Goal: Complete application form

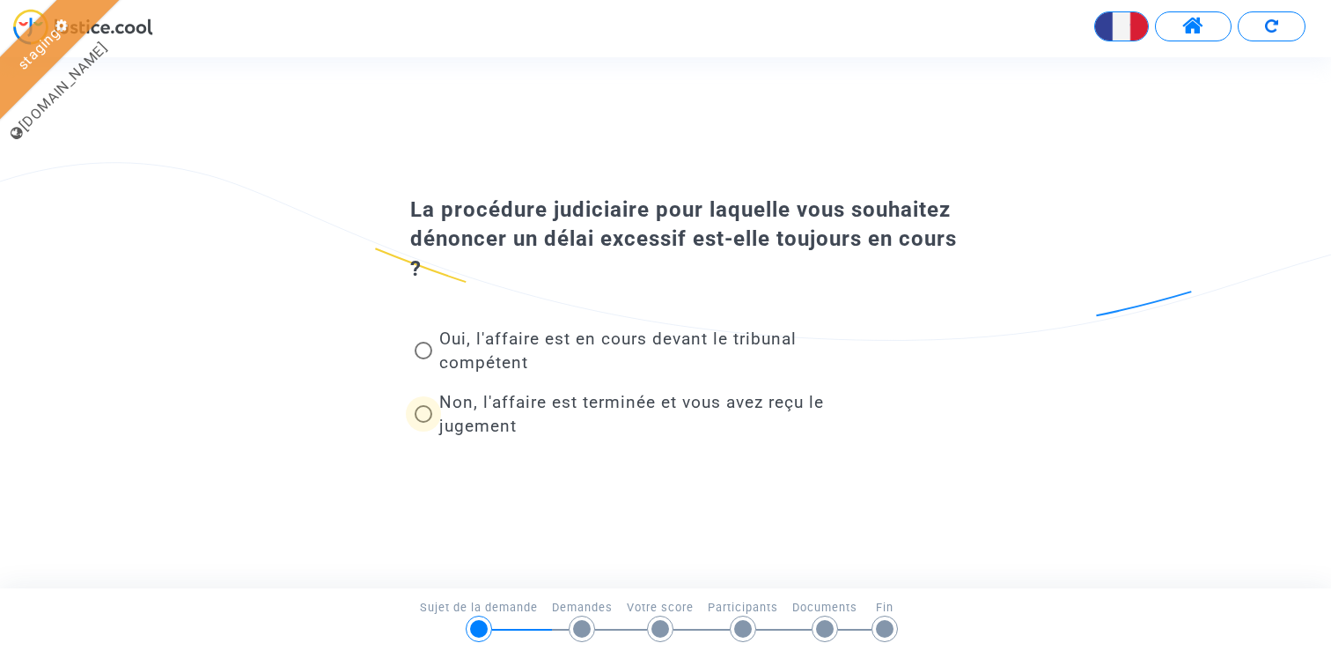
click at [460, 408] on span "Non, l'affaire est terminée et vous avez reçu le jugement" at bounding box center [631, 414] width 385 height 44
click at [424, 423] on input "Non, l'affaire est terminée et vous avez reçu le jugement" at bounding box center [423, 423] width 1 height 1
radio input "true"
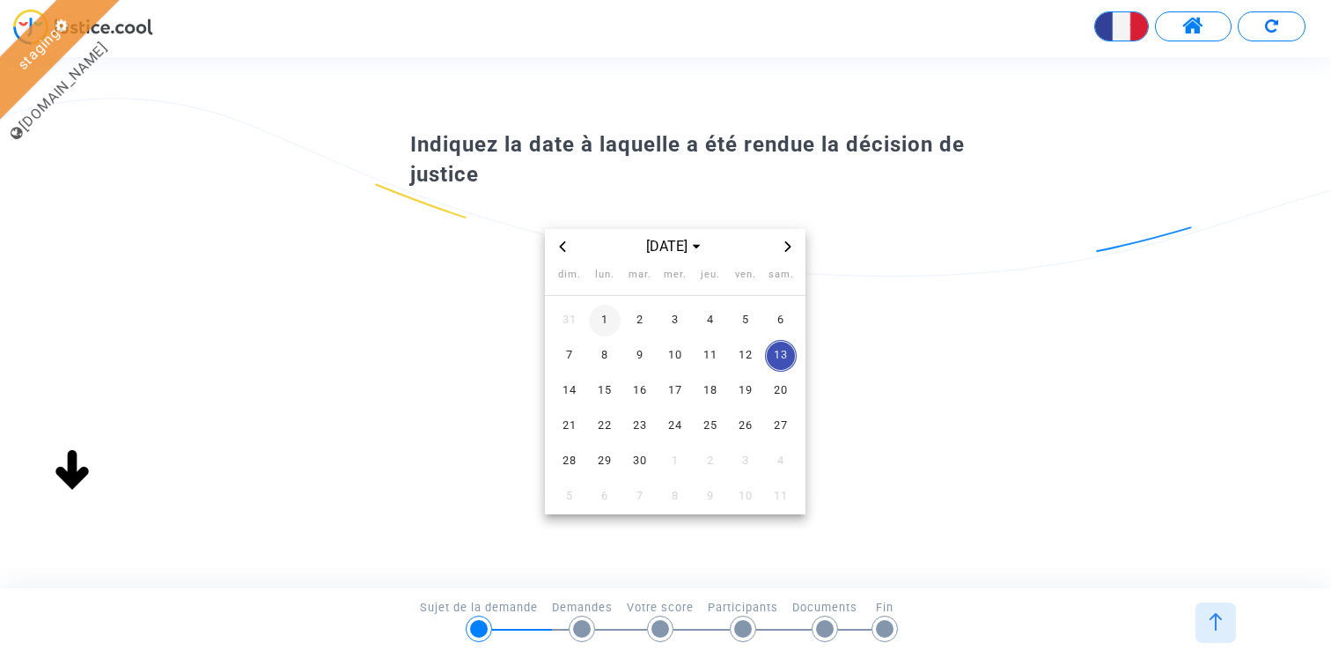
click at [609, 306] on span "1" at bounding box center [605, 321] width 32 height 32
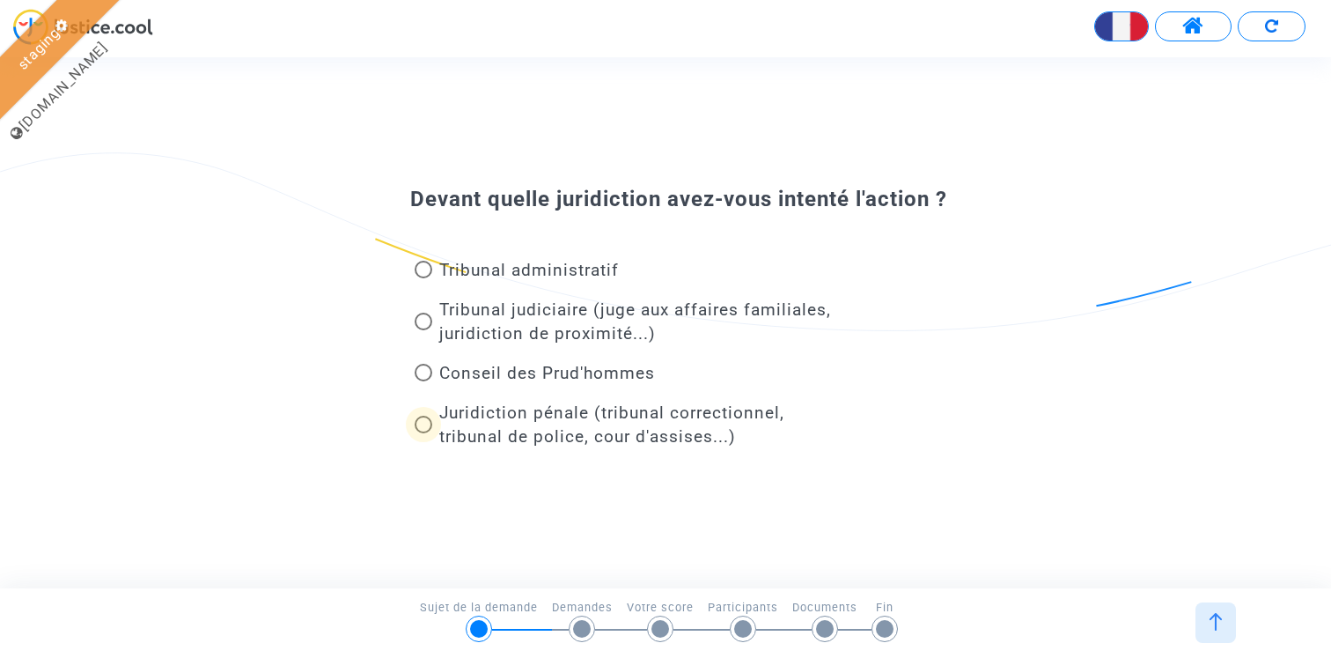
click at [505, 422] on span "Juridiction pénale (tribunal correctionnel, tribunal de police, cour d'assises.…" at bounding box center [638, 425] width 412 height 48
click at [424, 433] on input "Juridiction pénale (tribunal correctionnel, tribunal de police, cour d'assises.…" at bounding box center [423, 433] width 1 height 1
radio input "true"
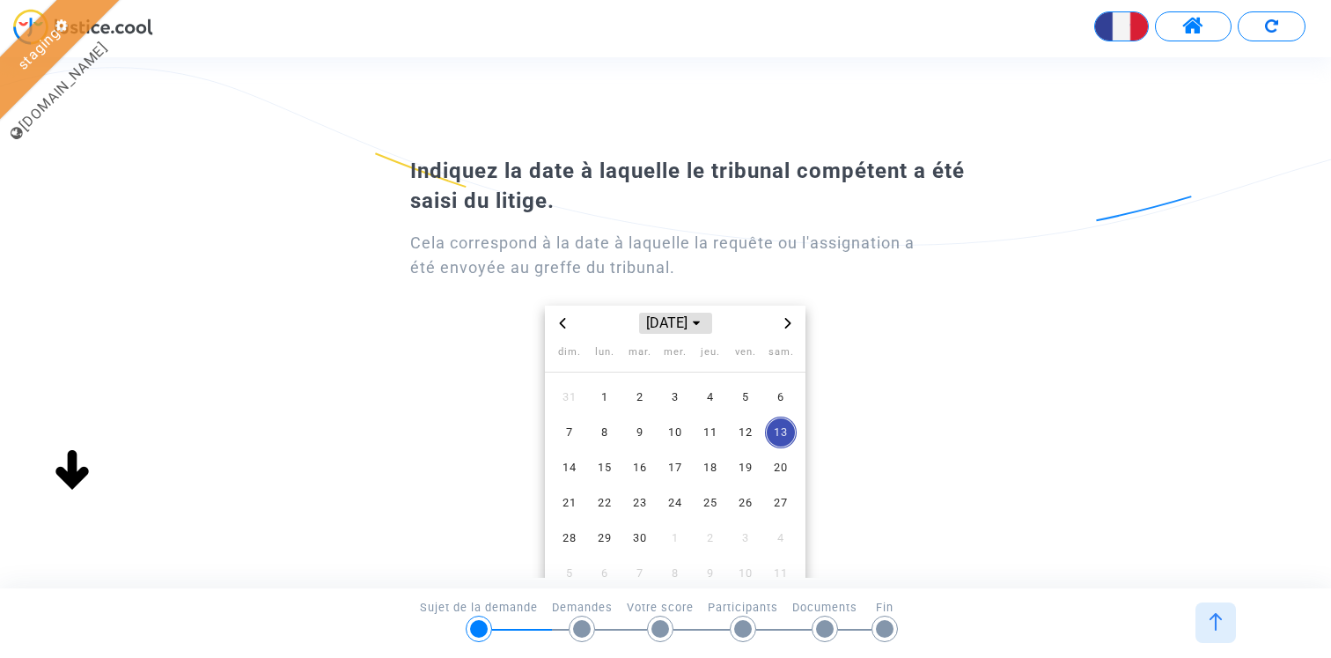
click at [684, 328] on span "sept. 2025" at bounding box center [675, 323] width 72 height 21
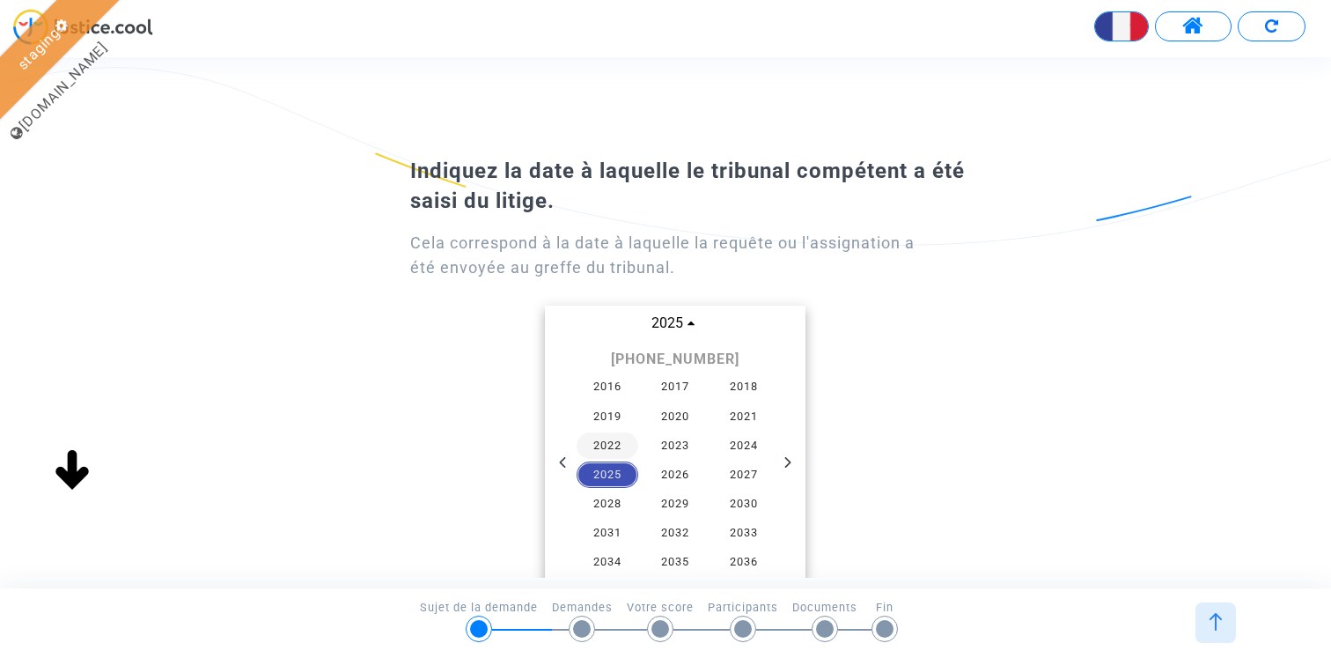
click at [617, 448] on span "2022" at bounding box center [608, 445] width 62 height 26
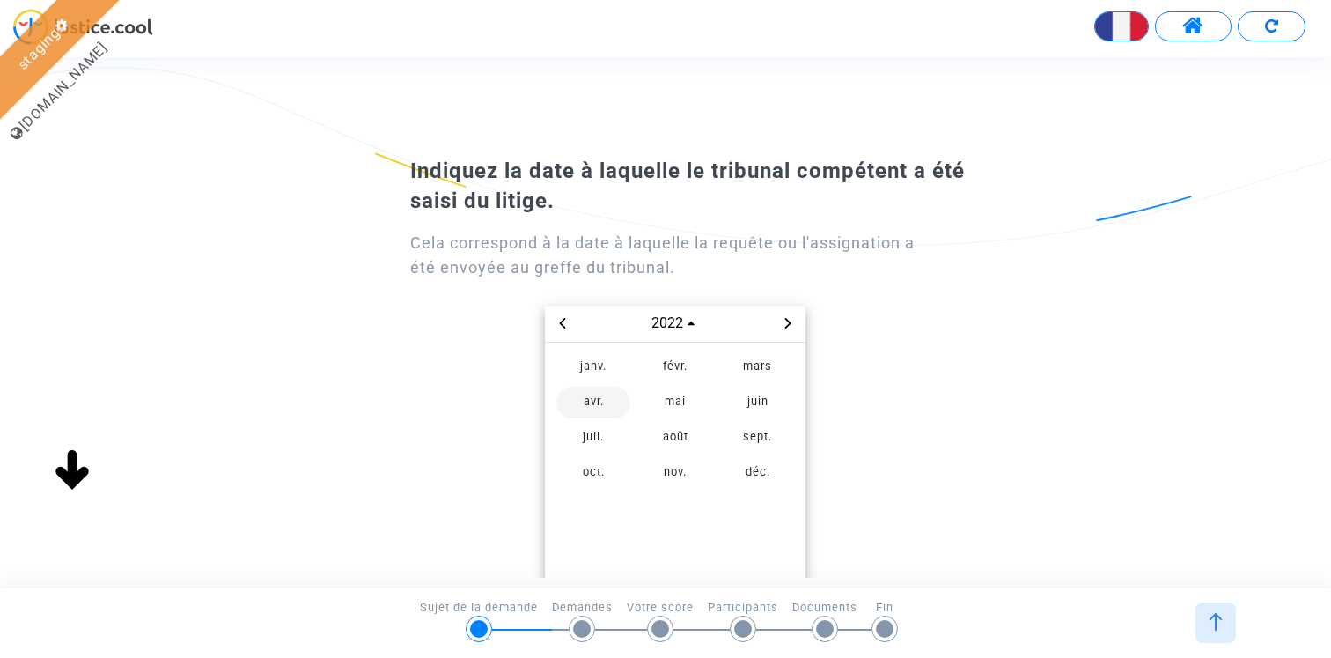
click at [601, 402] on span "avr." at bounding box center [593, 403] width 74 height 32
click at [642, 428] on span "5" at bounding box center [640, 432] width 32 height 32
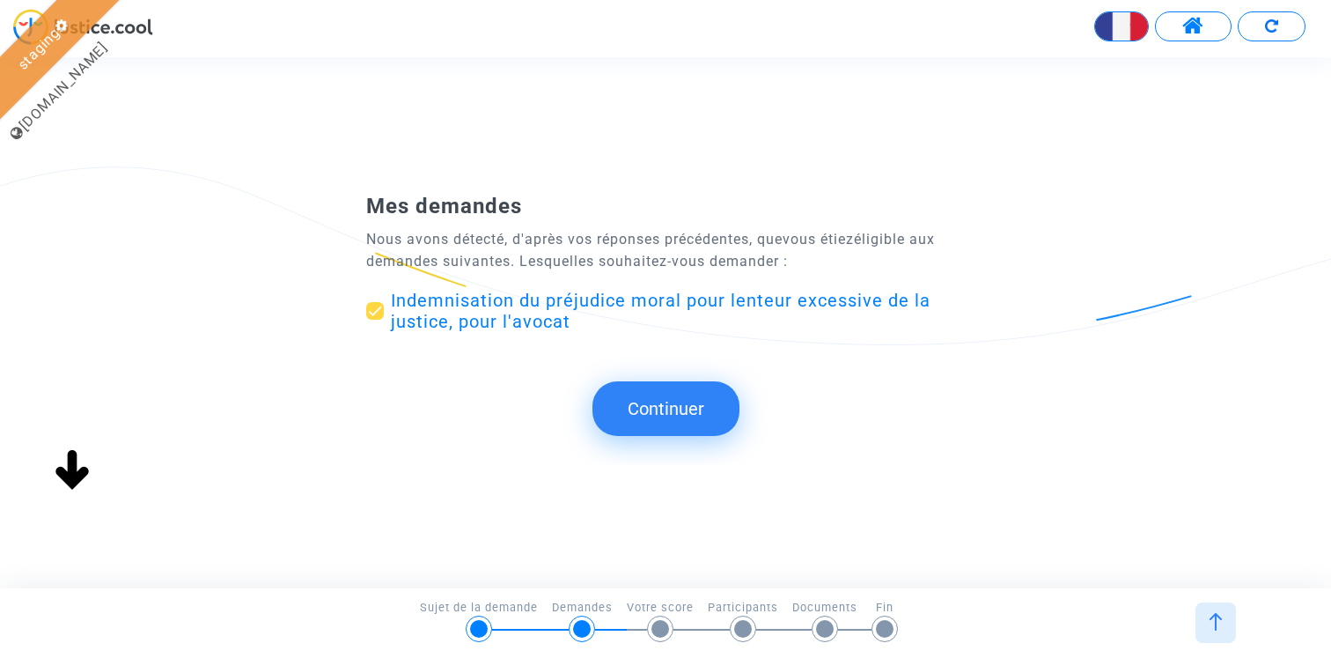
click at [694, 432] on button "Continuer" at bounding box center [666, 408] width 147 height 55
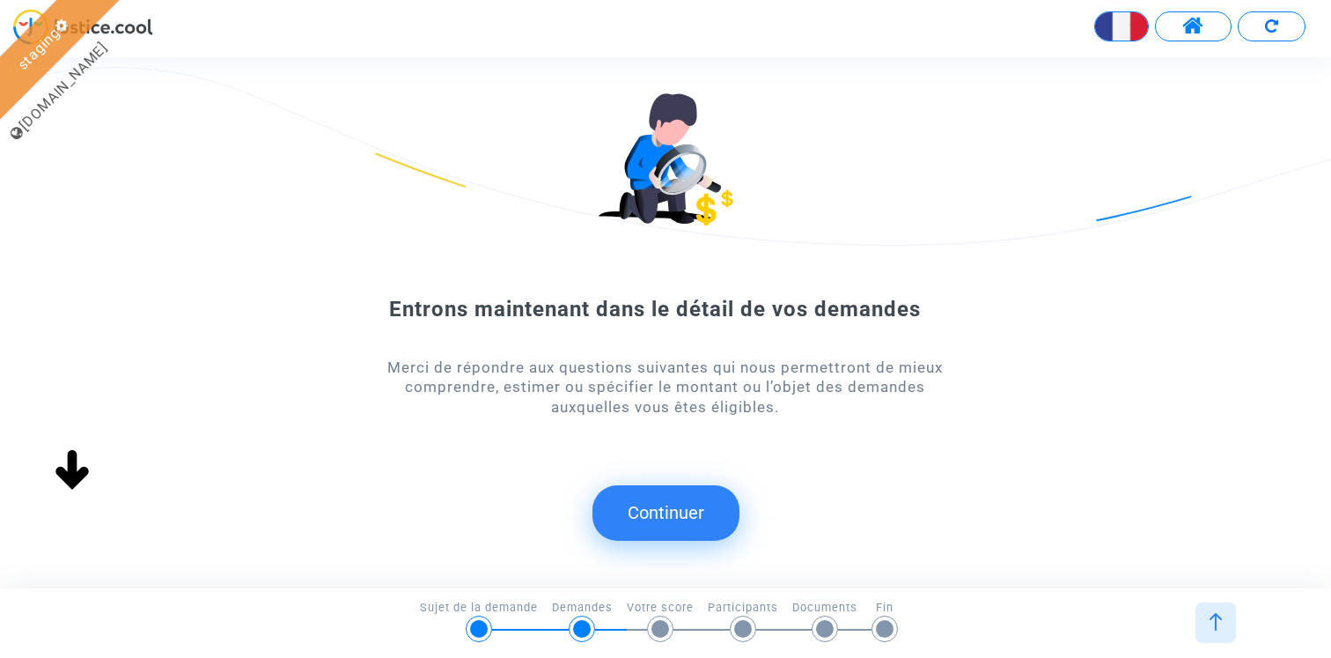
click at [662, 512] on button "Continuer" at bounding box center [666, 512] width 147 height 55
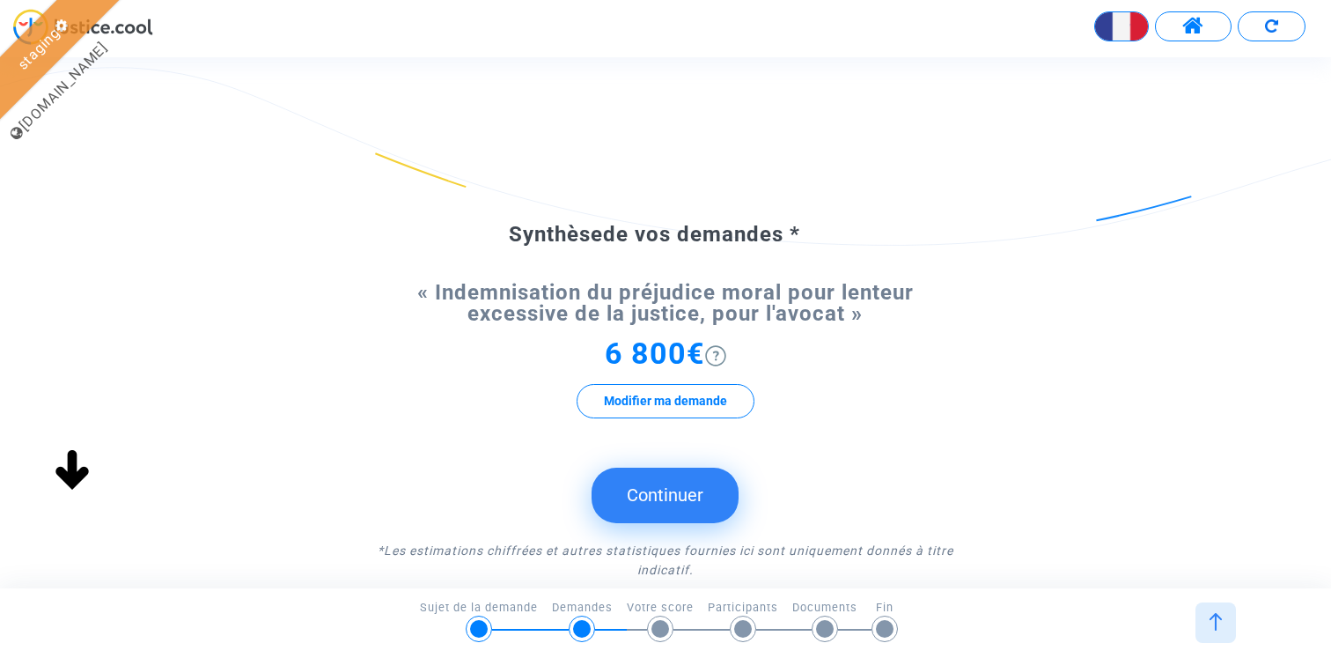
click at [673, 484] on button "Continuer" at bounding box center [665, 495] width 147 height 55
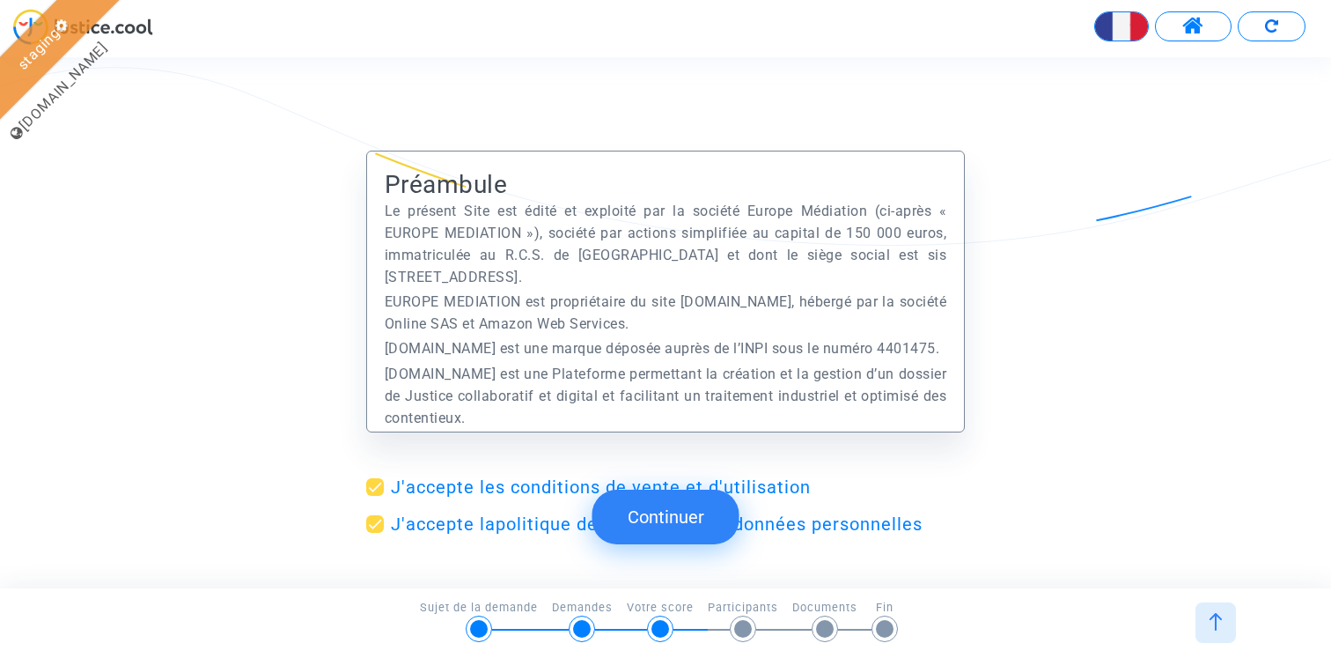
click at [645, 505] on button "Continuer" at bounding box center [666, 517] width 147 height 55
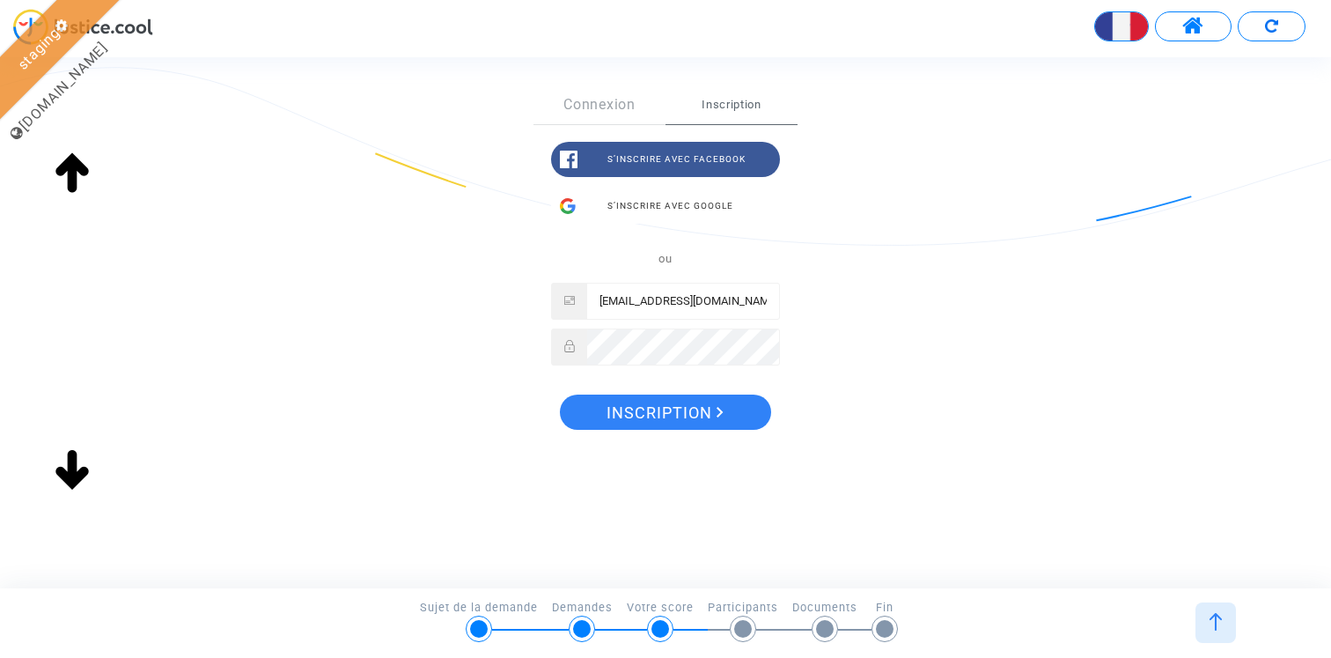
scroll to position [298, 0]
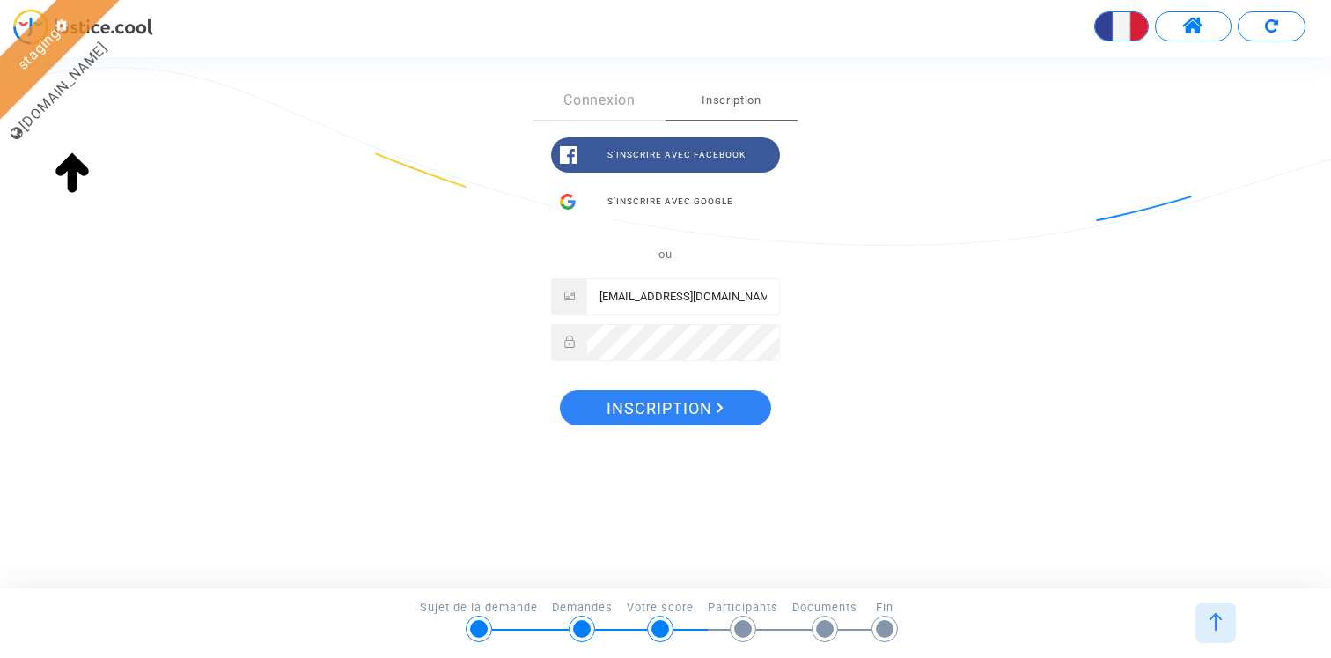
click at [666, 295] on input "claire+21nov@justice.cool" at bounding box center [683, 296] width 192 height 35
click at [722, 282] on input "claire+13sept@justice.cool" at bounding box center [683, 296] width 192 height 35
type input "claire+13sept@justice.cool"
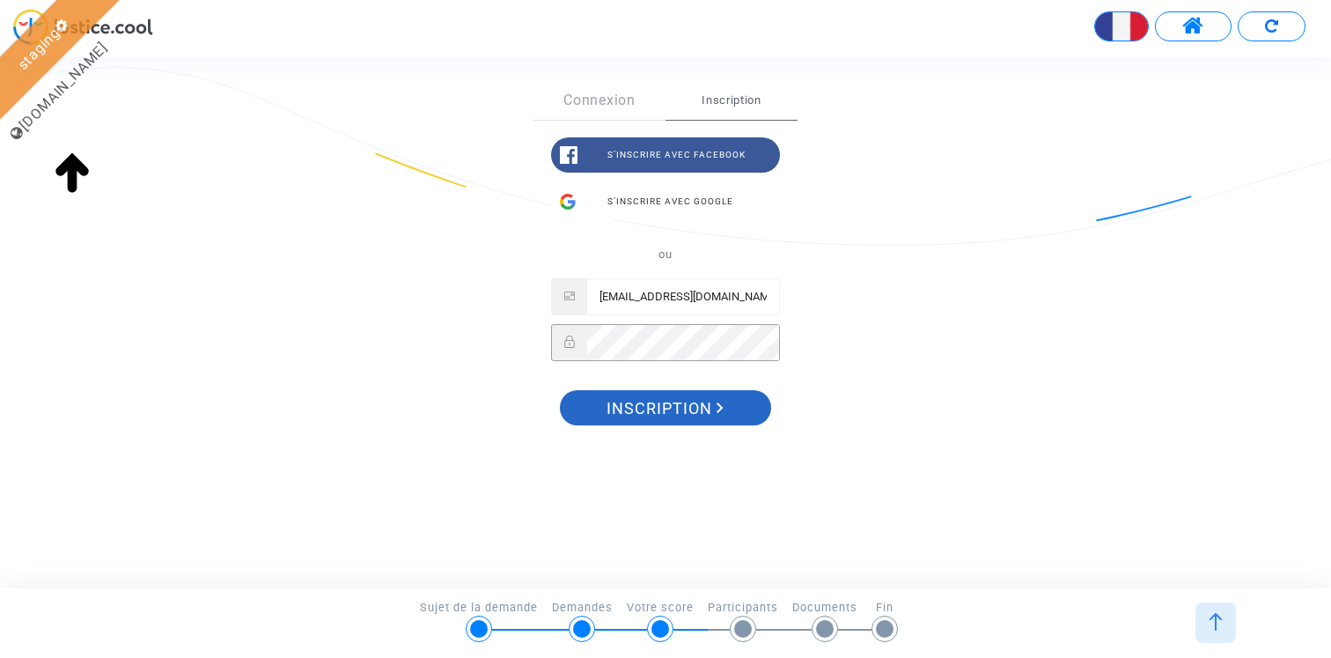
click at [678, 404] on span "Inscription" at bounding box center [665, 408] width 117 height 37
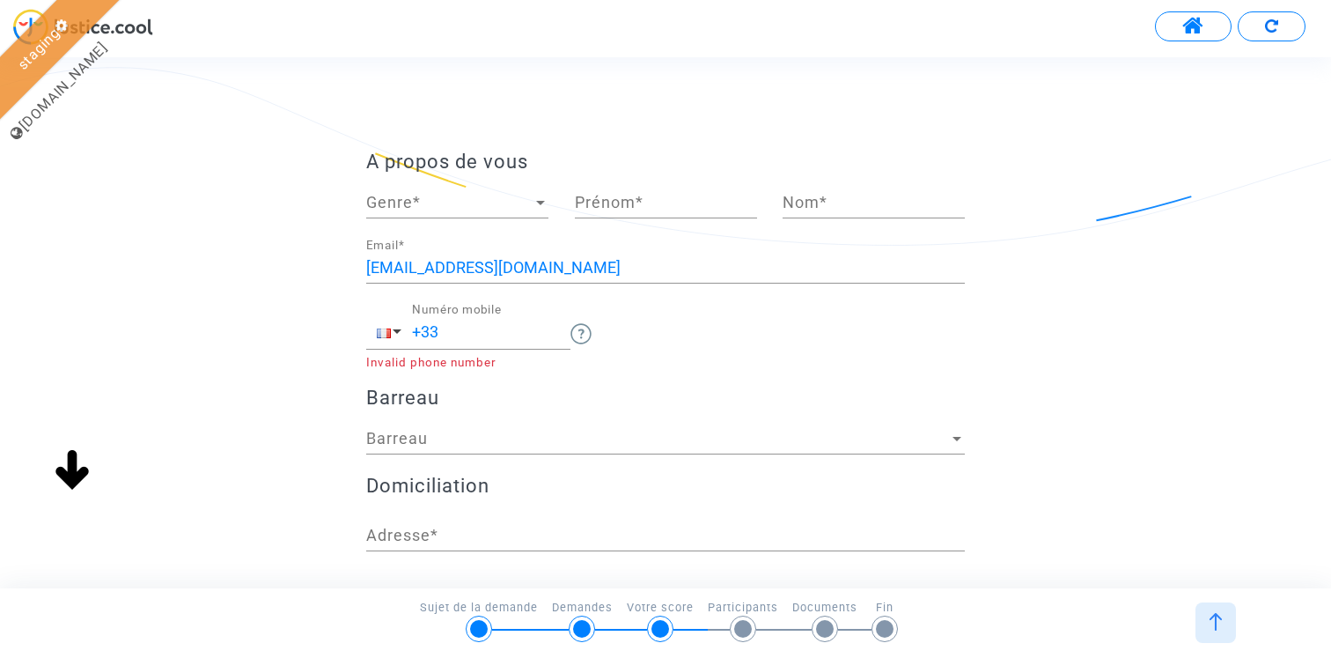
click at [518, 173] on h4 "A propos de vous" at bounding box center [665, 162] width 599 height 23
click at [512, 188] on div "Genre Genre *" at bounding box center [457, 195] width 182 height 45
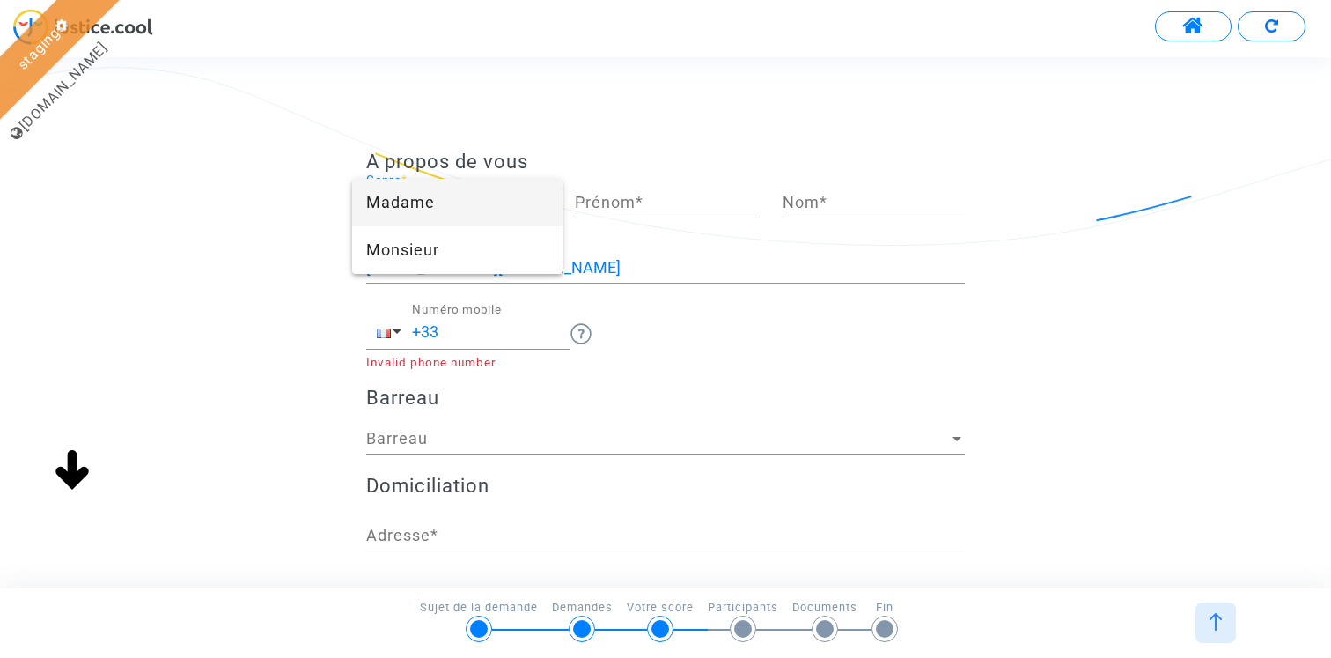
click at [506, 202] on span "Madame" at bounding box center [457, 203] width 182 height 48
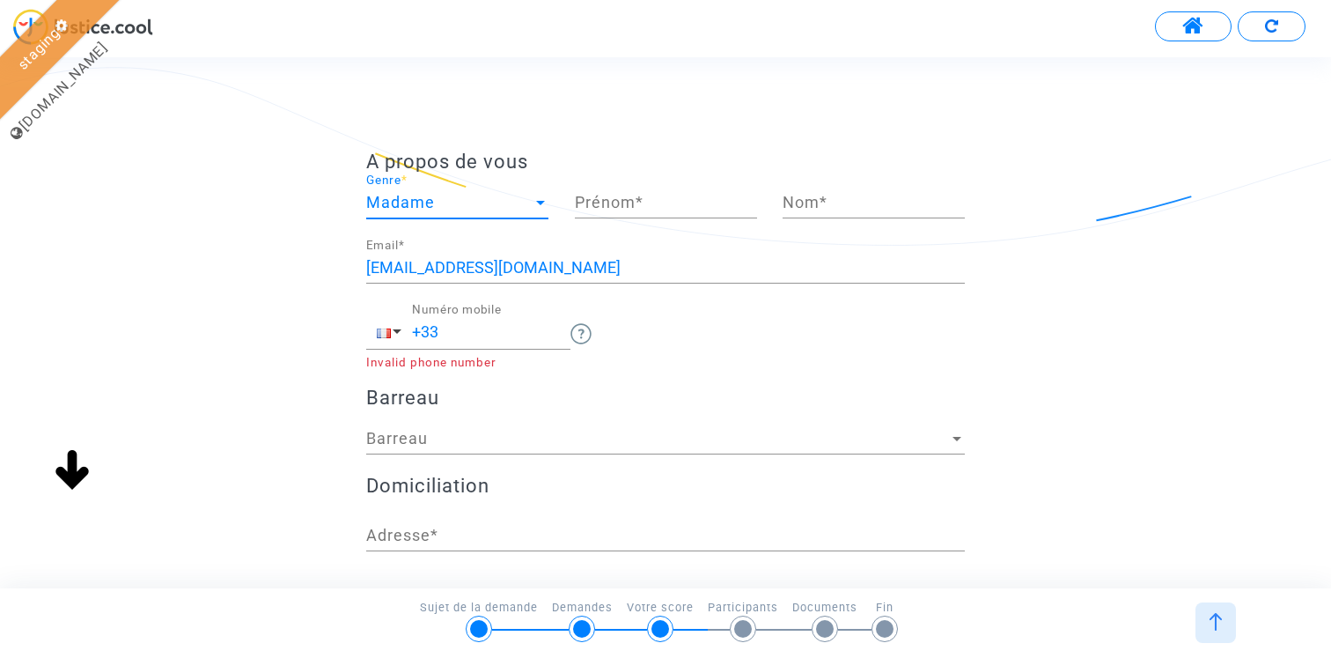
click at [622, 202] on input "Prénom *" at bounding box center [666, 203] width 182 height 18
type input "Claire"
type input "Avo"
click at [465, 343] on div "+33 Numéro mobile" at bounding box center [491, 325] width 158 height 45
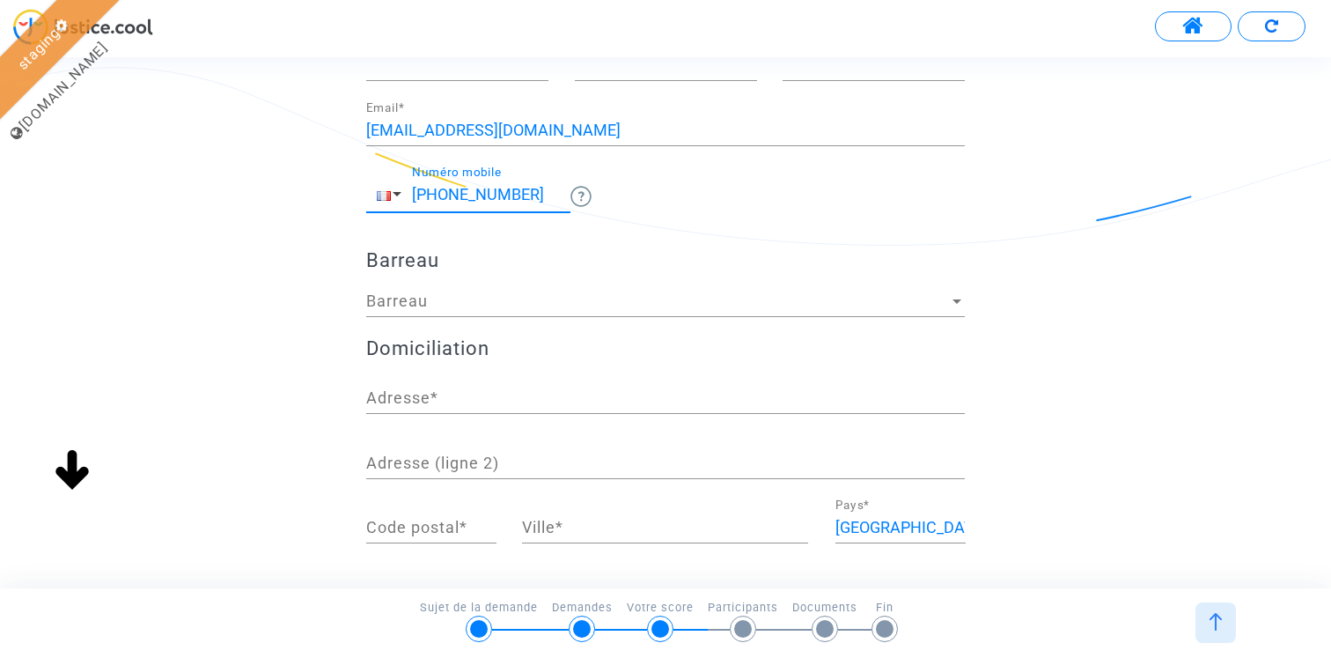
scroll to position [163, 0]
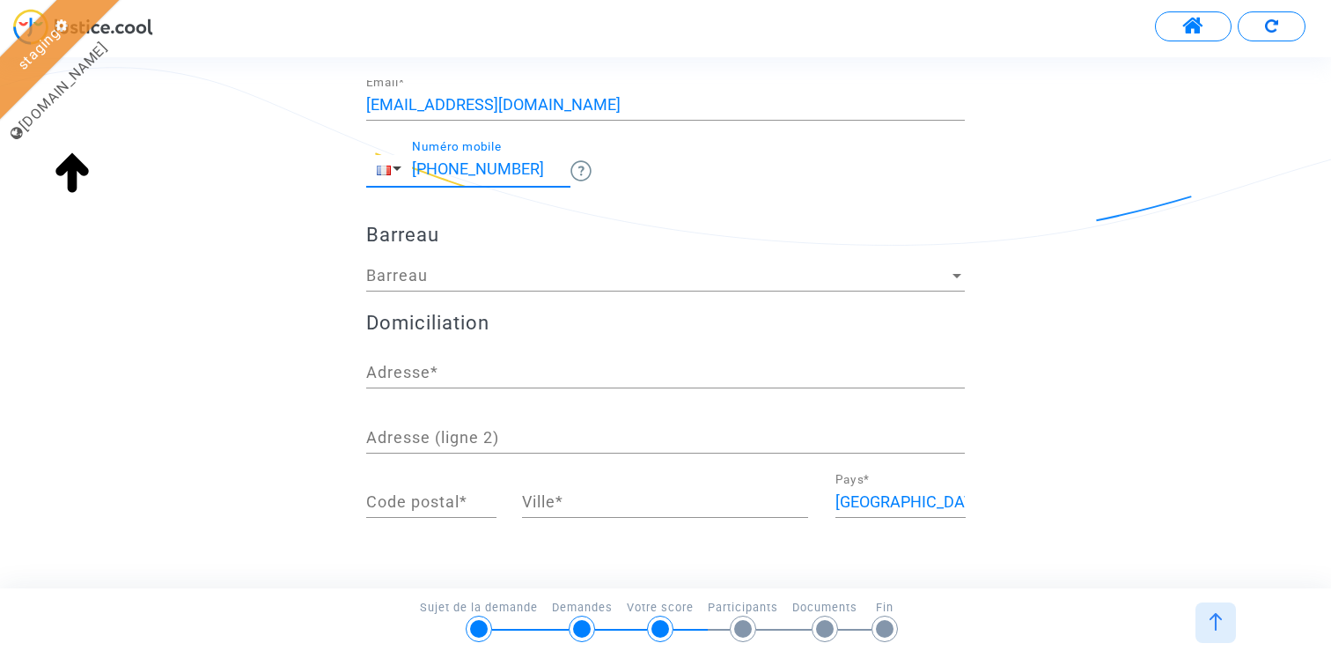
type input "+33 123456789"
click at [433, 276] on span "Barreau" at bounding box center [657, 276] width 583 height 18
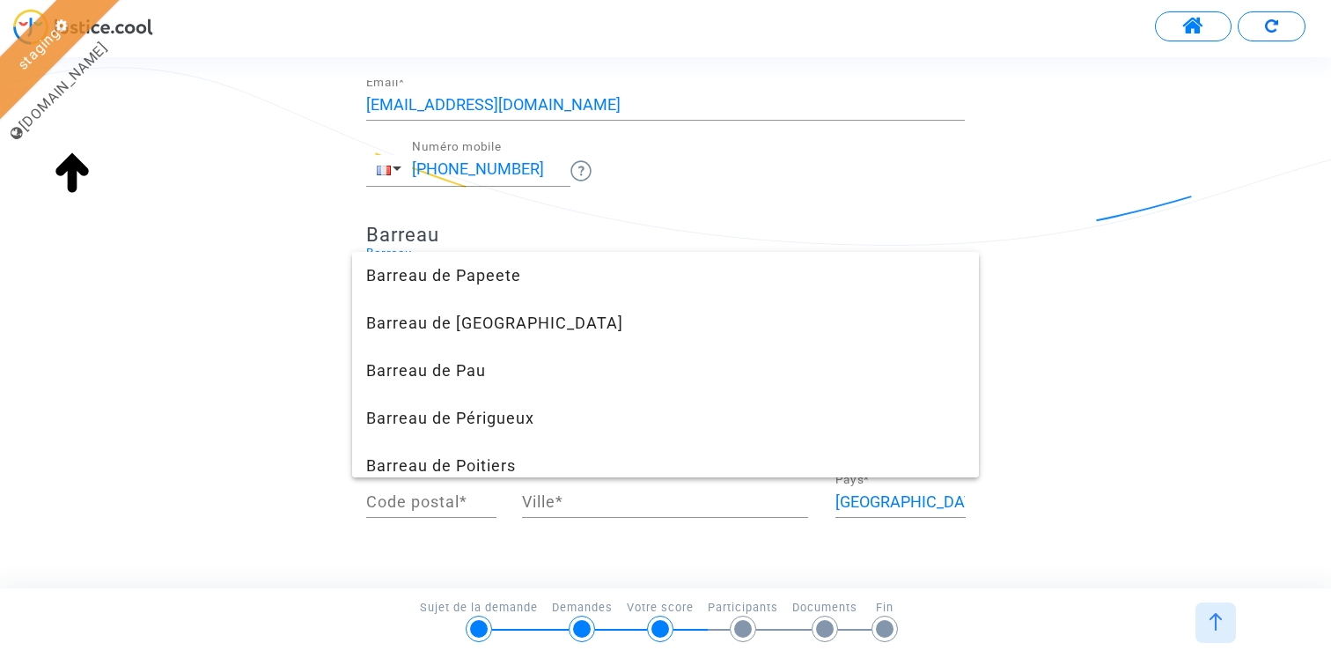
scroll to position [5507, 0]
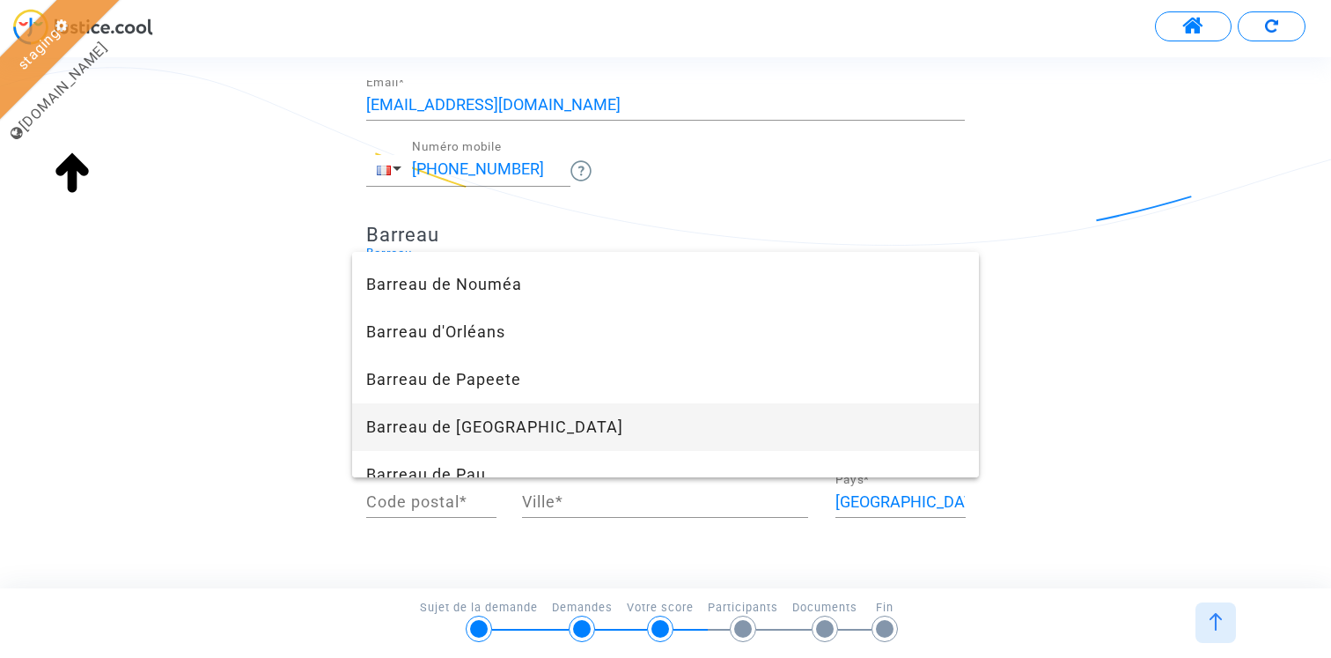
click at [546, 423] on span "Barreau de Paris" at bounding box center [665, 427] width 599 height 48
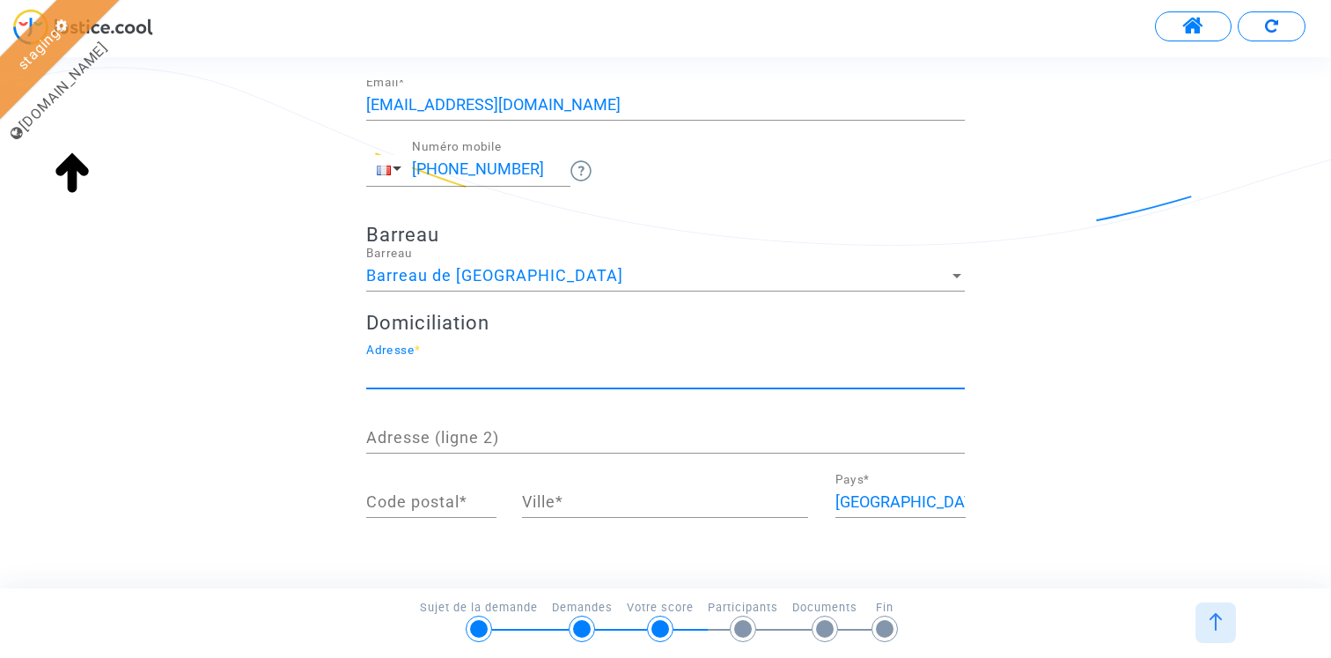
click at [468, 372] on input "Adresse *" at bounding box center [665, 373] width 599 height 18
type input "3 rue des peupliers"
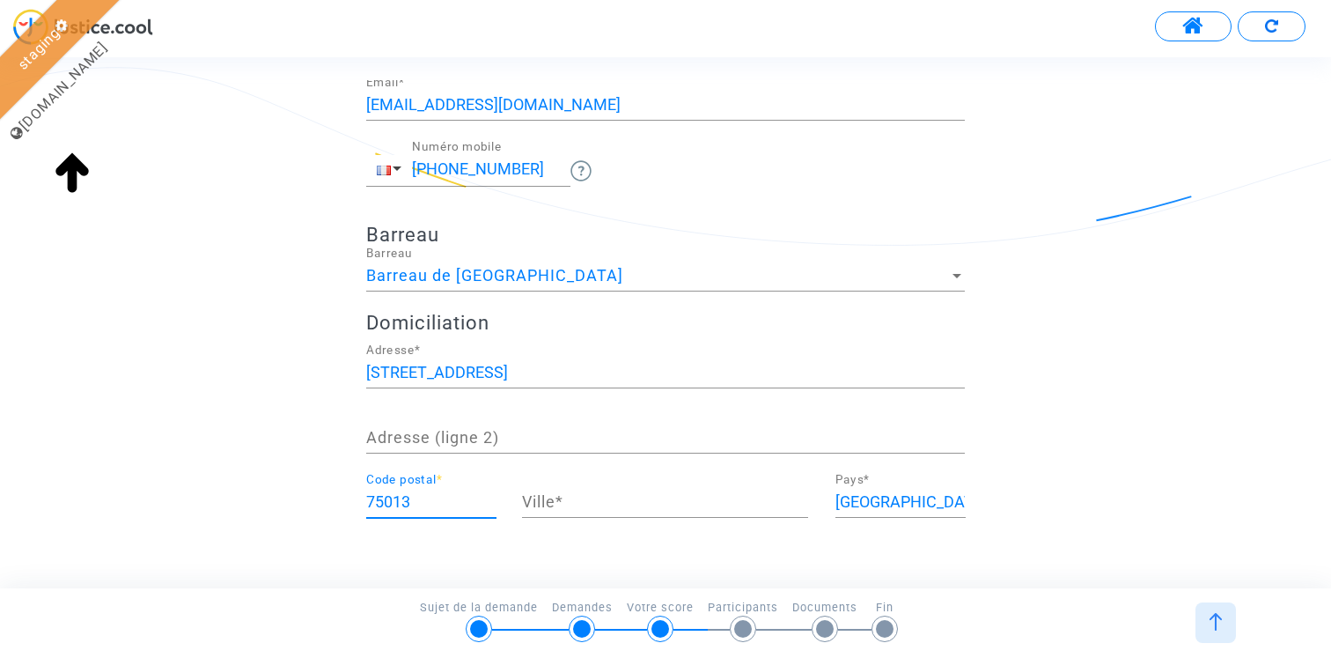
type input "75013"
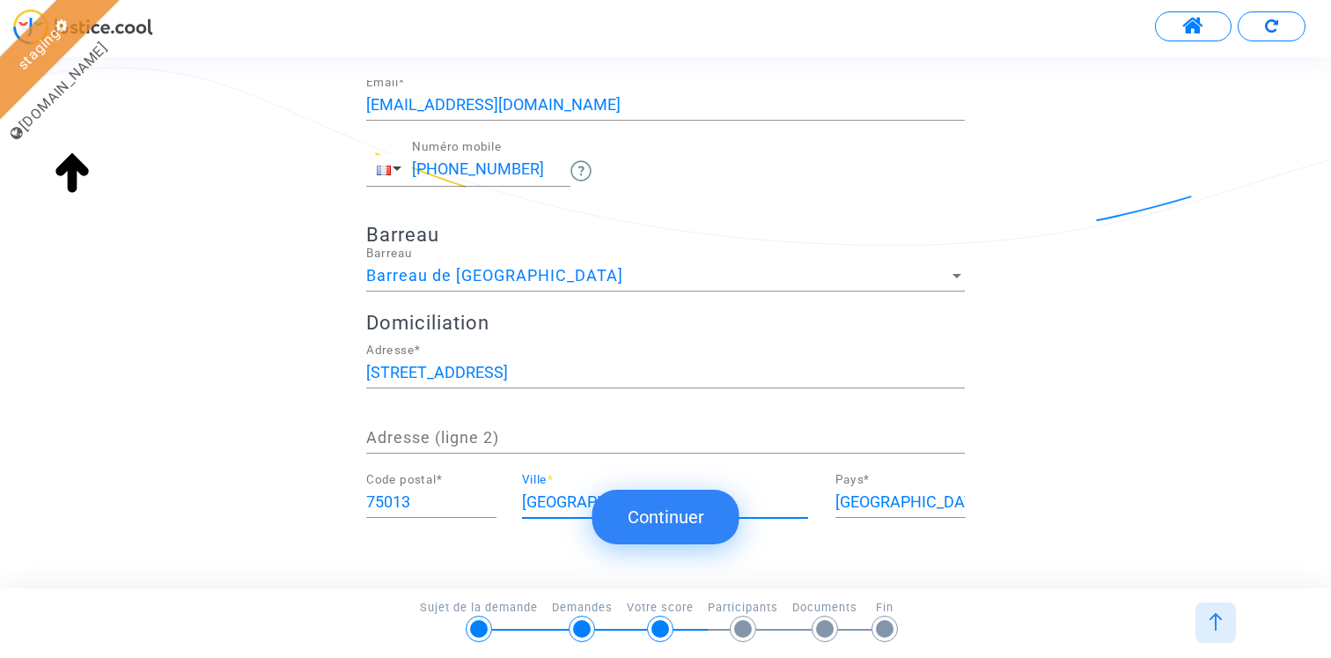
type input "Paris"
click at [652, 490] on button "Continuer" at bounding box center [666, 517] width 147 height 55
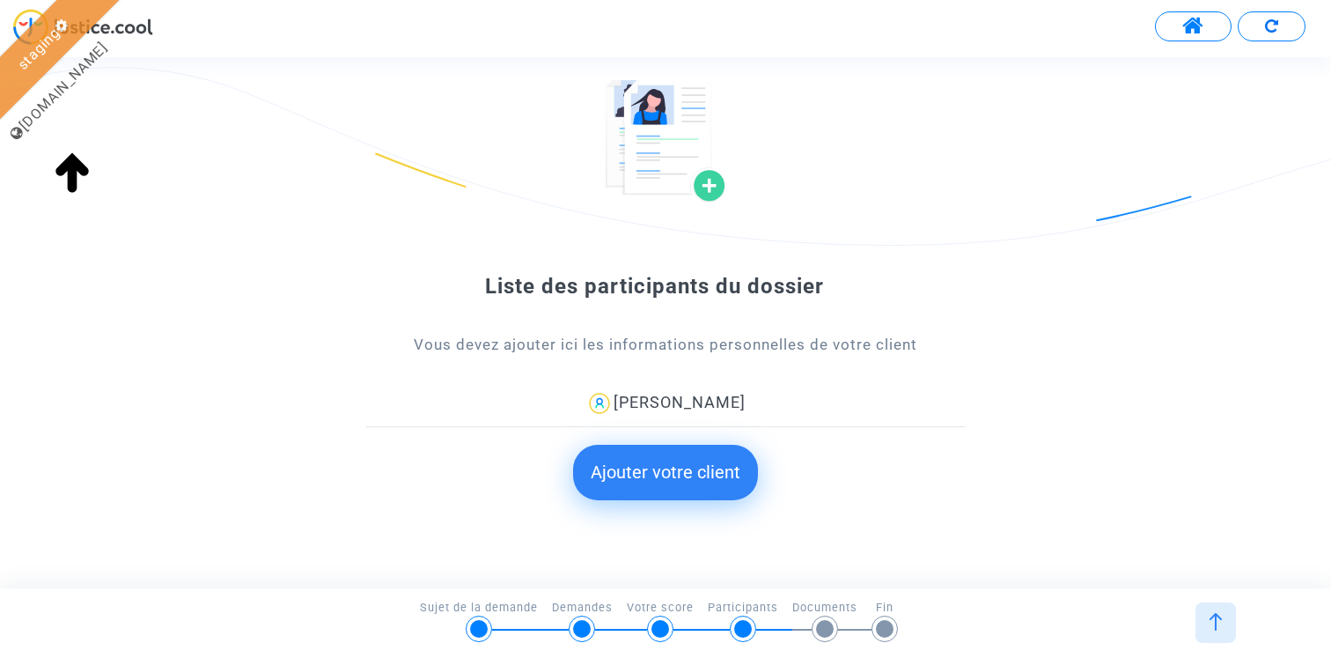
scroll to position [99, 0]
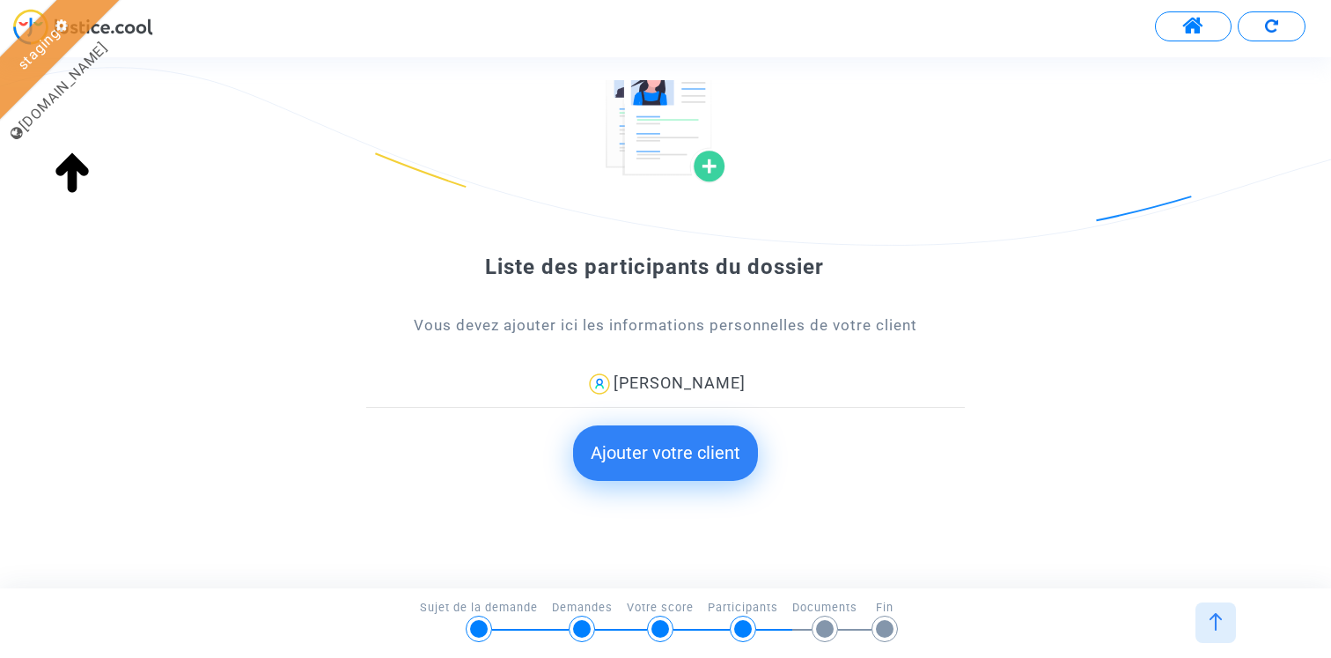
click at [693, 460] on button "Ajouter votre client" at bounding box center [665, 452] width 185 height 55
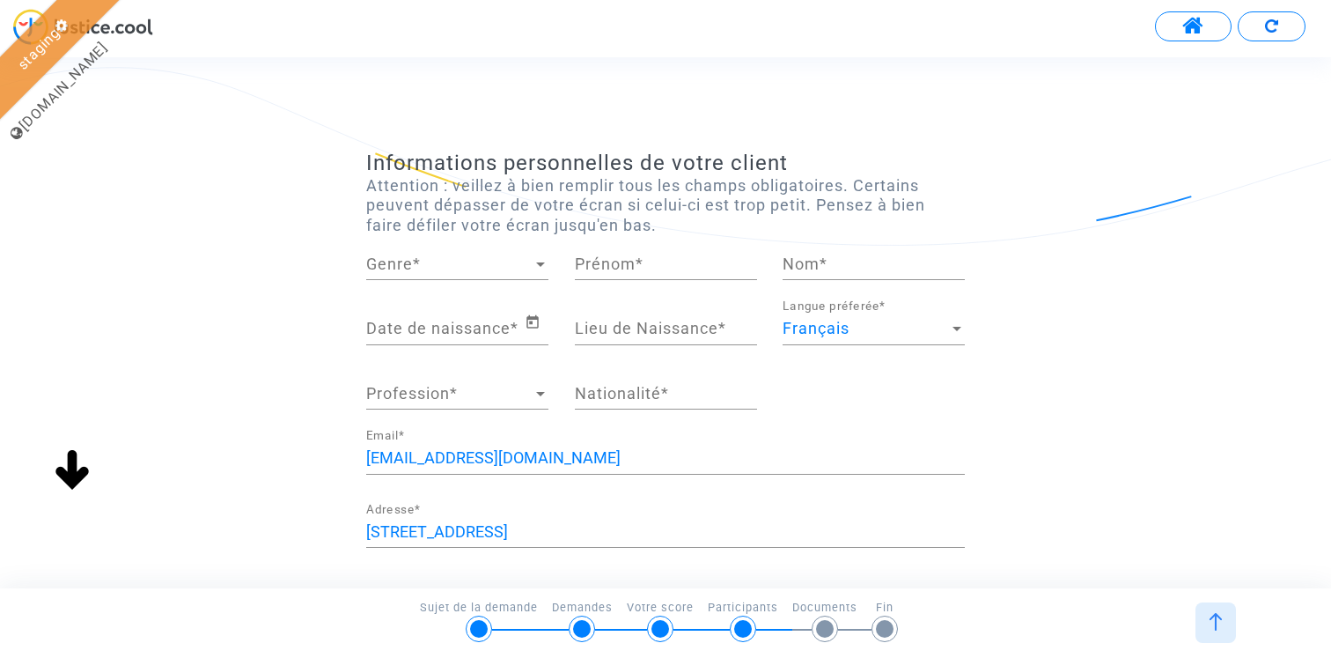
scroll to position [0, 0]
click at [431, 269] on span "Genre" at bounding box center [449, 264] width 166 height 18
click at [446, 259] on span "Madame" at bounding box center [457, 264] width 182 height 48
click at [447, 262] on div "Madame" at bounding box center [449, 264] width 166 height 18
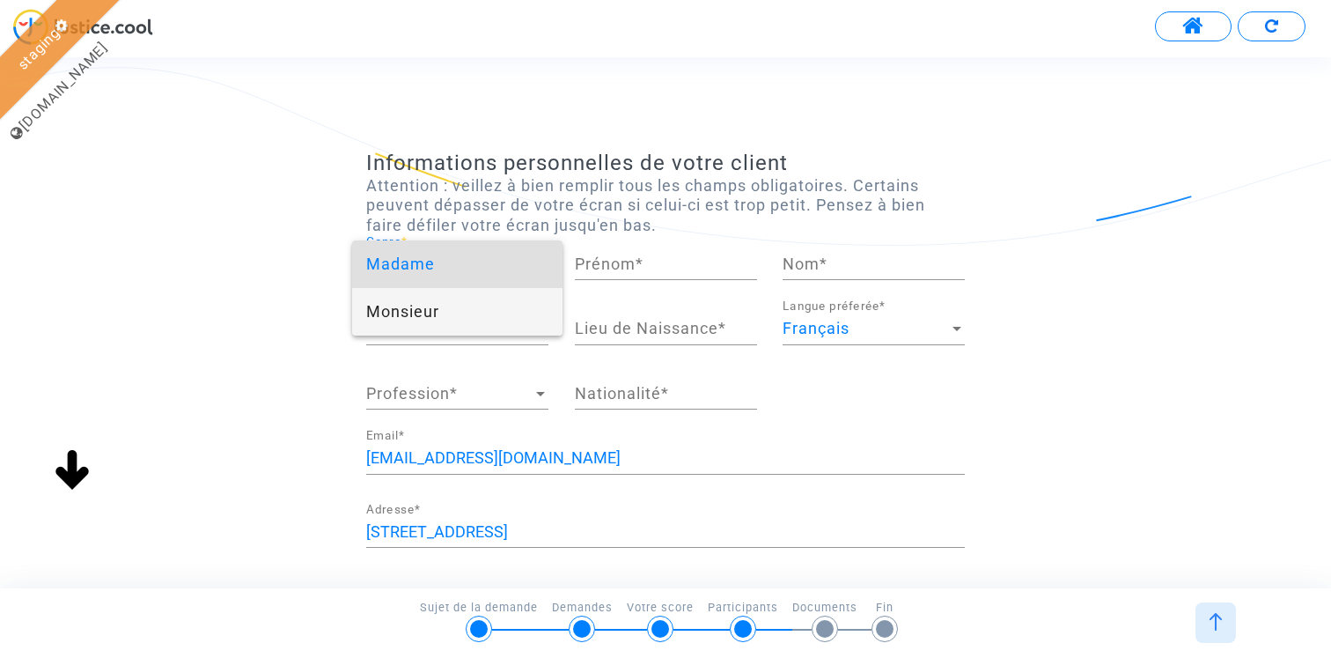
click at [443, 307] on span "Monsieur" at bounding box center [457, 312] width 182 height 48
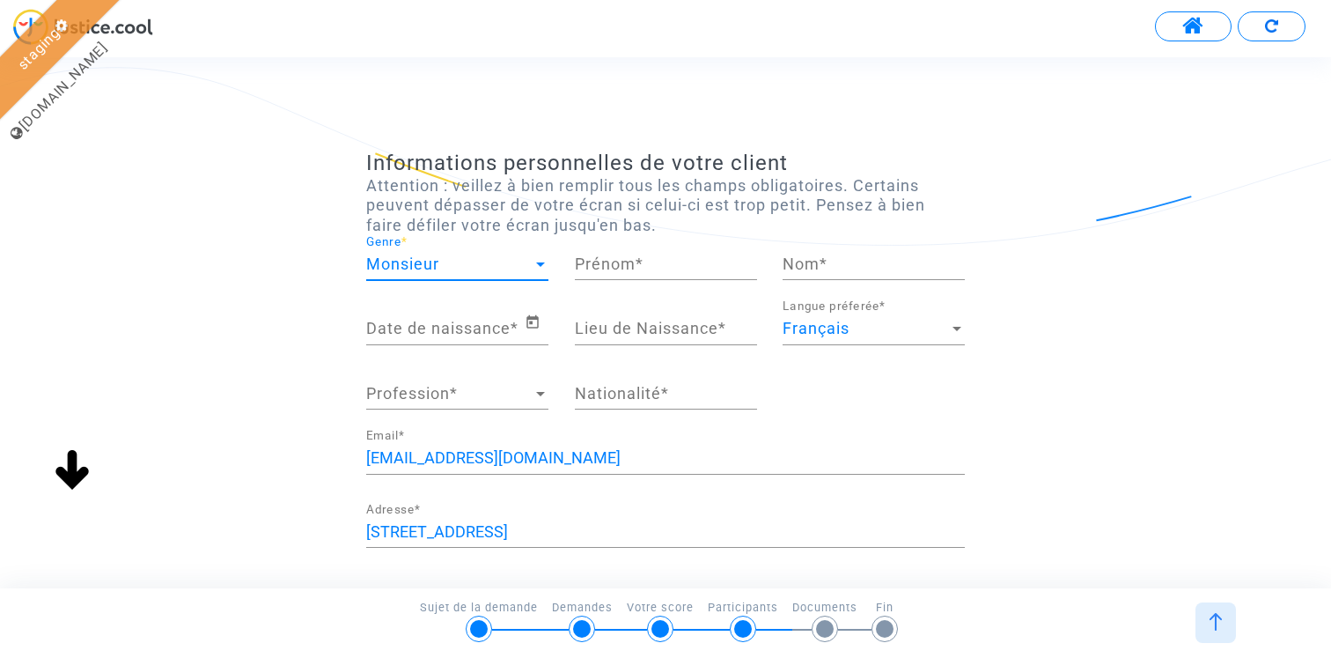
click at [652, 271] on input "Prénom *" at bounding box center [666, 264] width 182 height 18
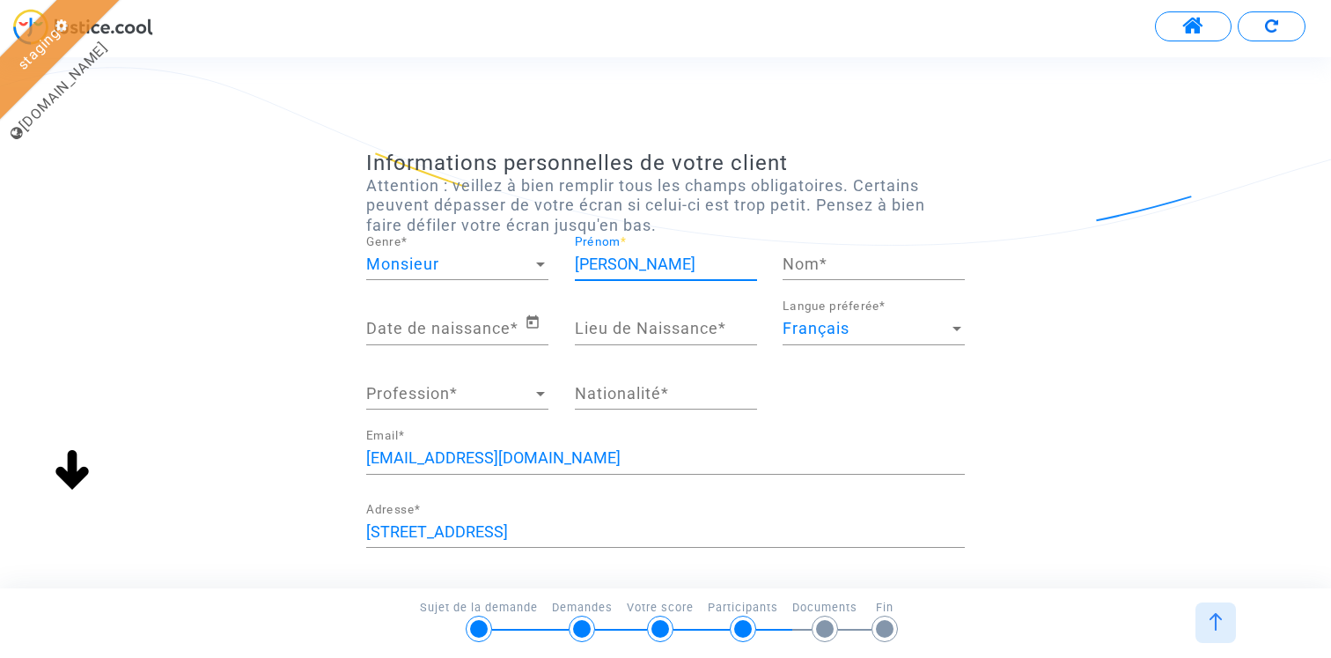
type input "Sylvain"
type input "Rei"
click at [537, 320] on icon "Open calendar" at bounding box center [533, 321] width 12 height 13
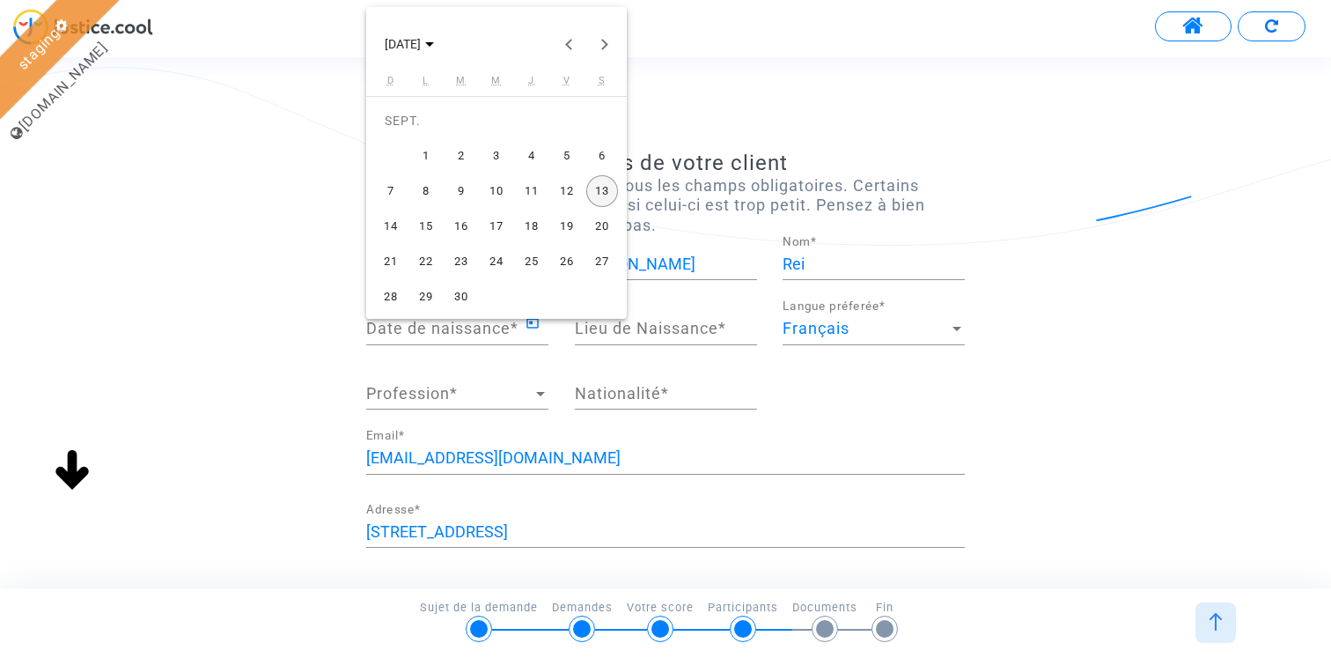
click at [462, 154] on div "2" at bounding box center [462, 156] width 32 height 32
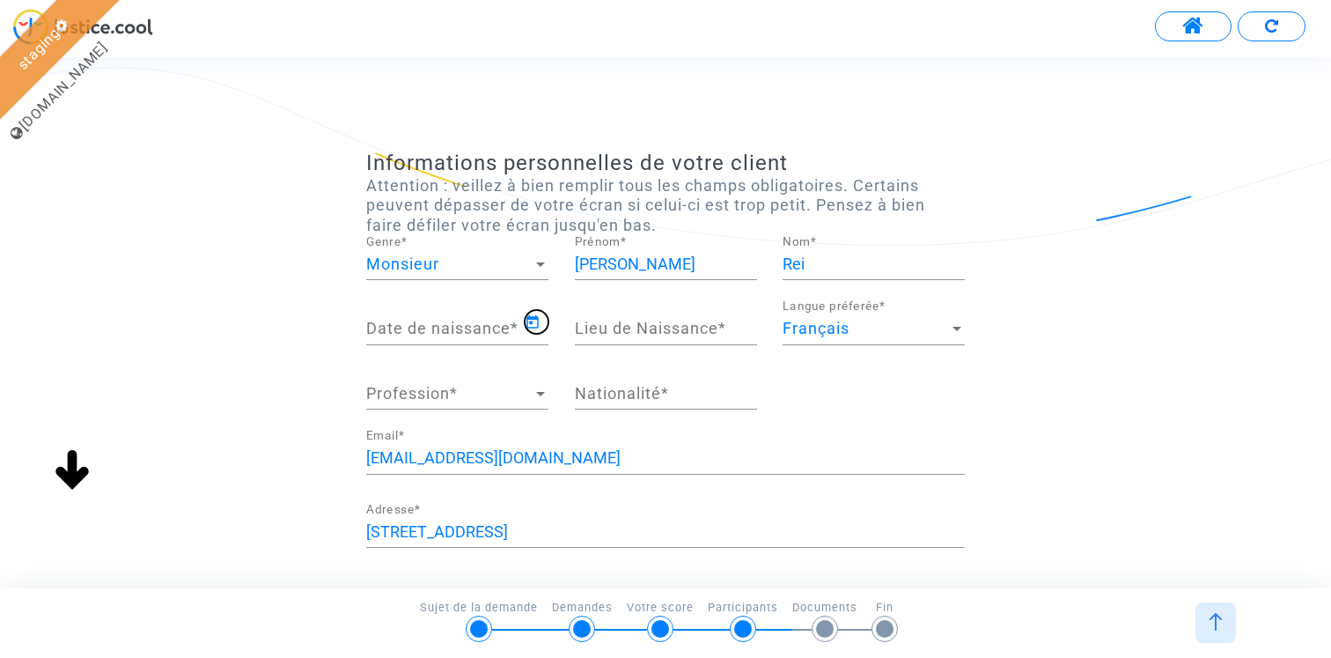
type input "02/09/2025"
click at [638, 307] on div "Lieu de Naissance *" at bounding box center [666, 322] width 182 height 45
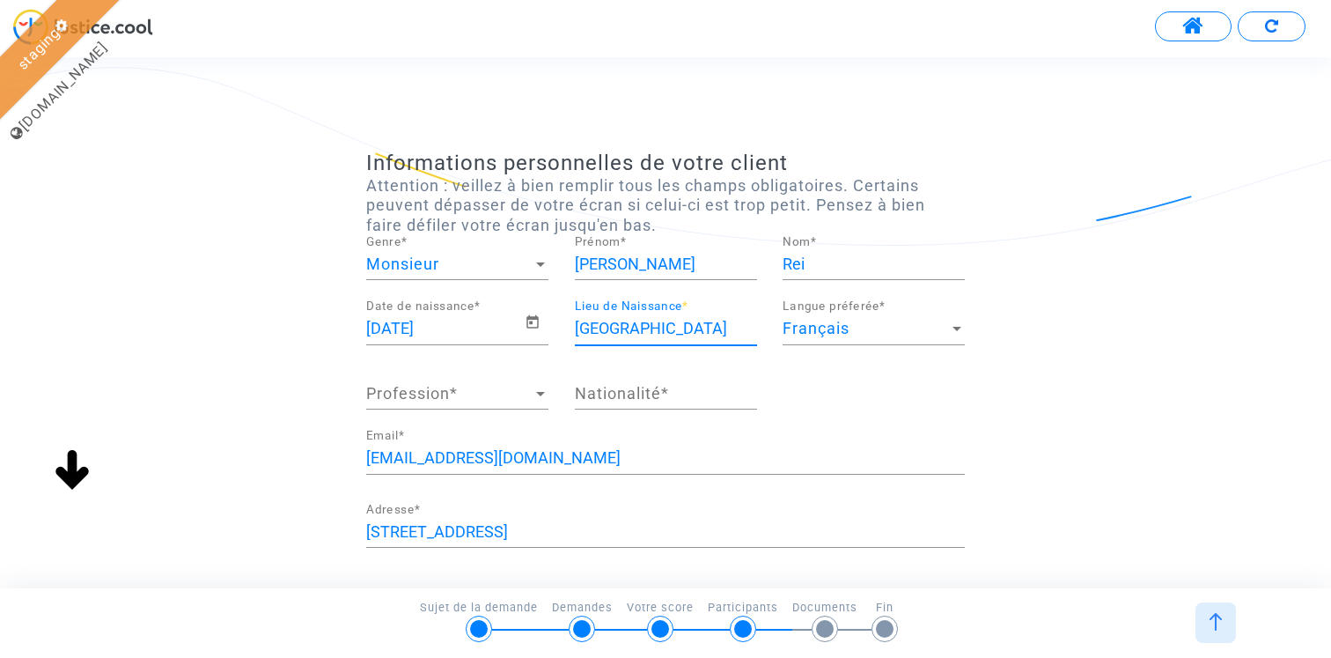
type input "Paris"
click at [520, 401] on span "Profession" at bounding box center [449, 394] width 166 height 18
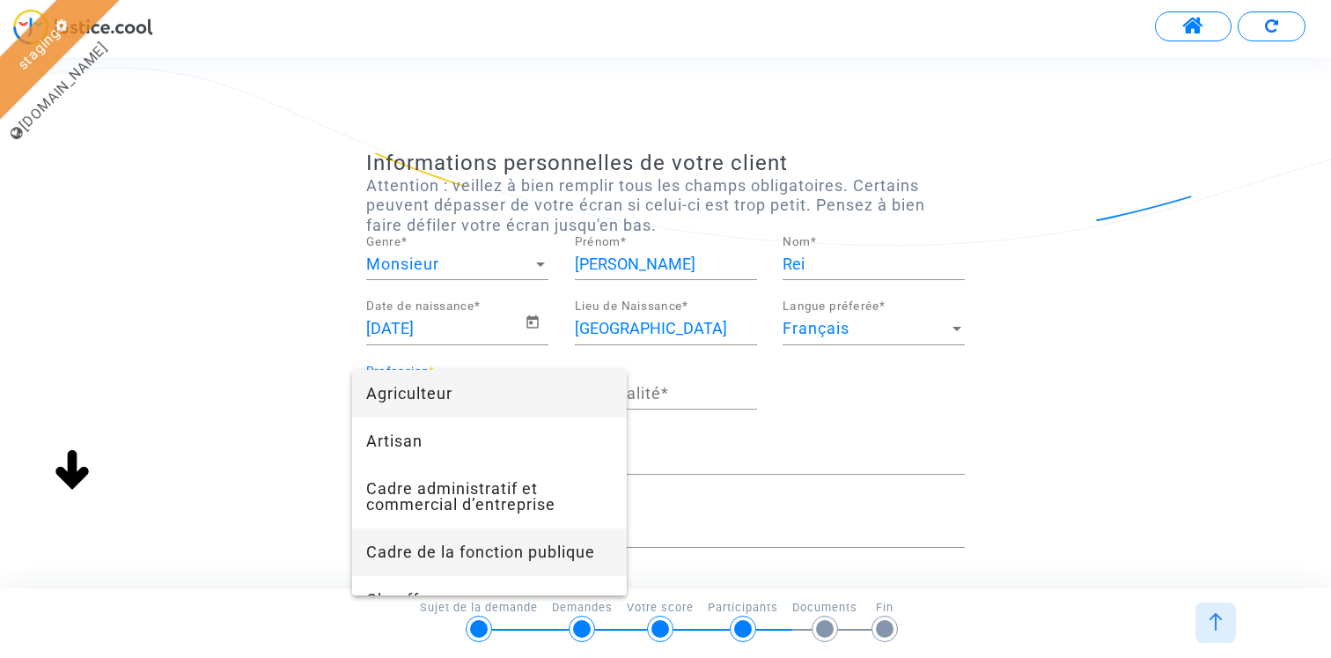
click at [480, 547] on span "Cadre de la fonction publique" at bounding box center [489, 552] width 247 height 48
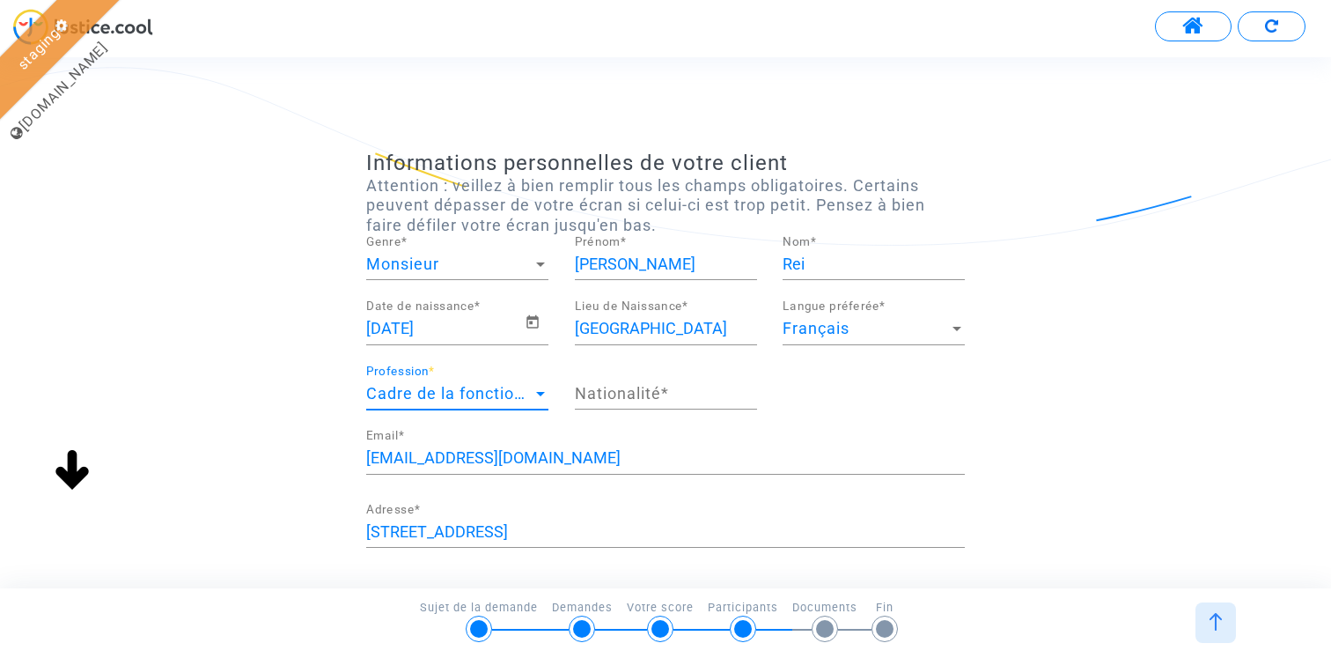
click at [639, 396] on input "Nationalité *" at bounding box center [666, 394] width 182 height 18
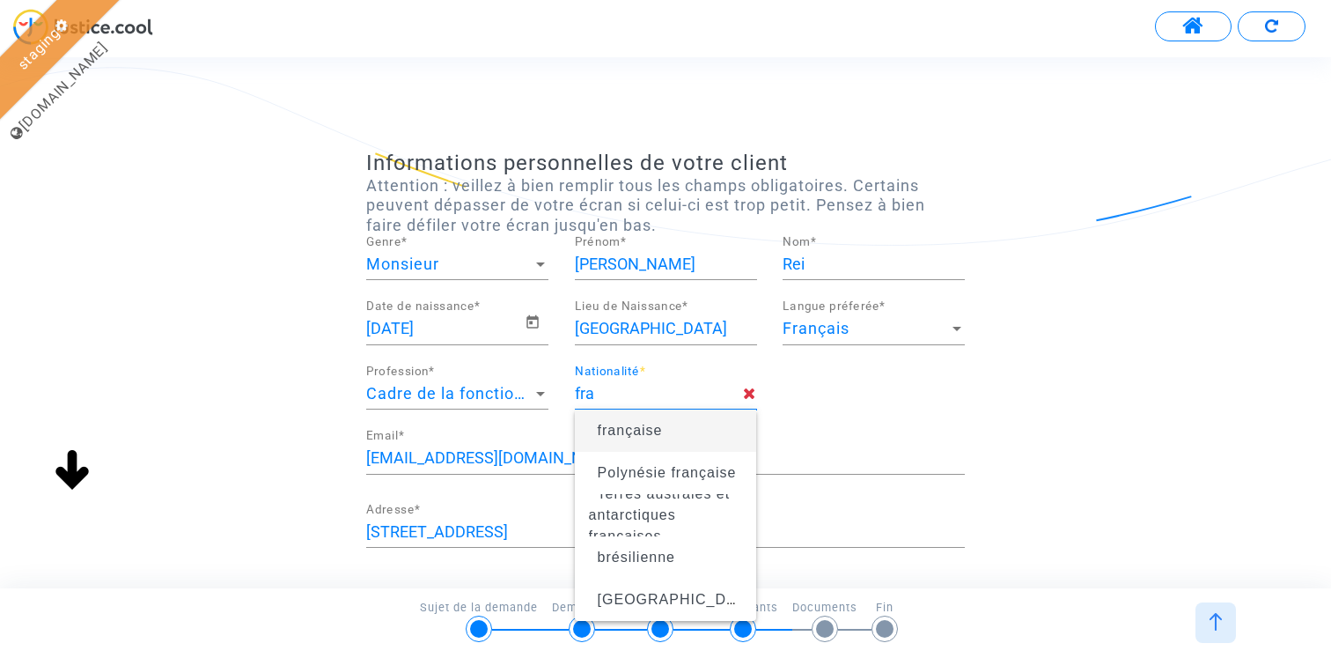
click at [641, 424] on span "française" at bounding box center [630, 430] width 65 height 15
type input "française"
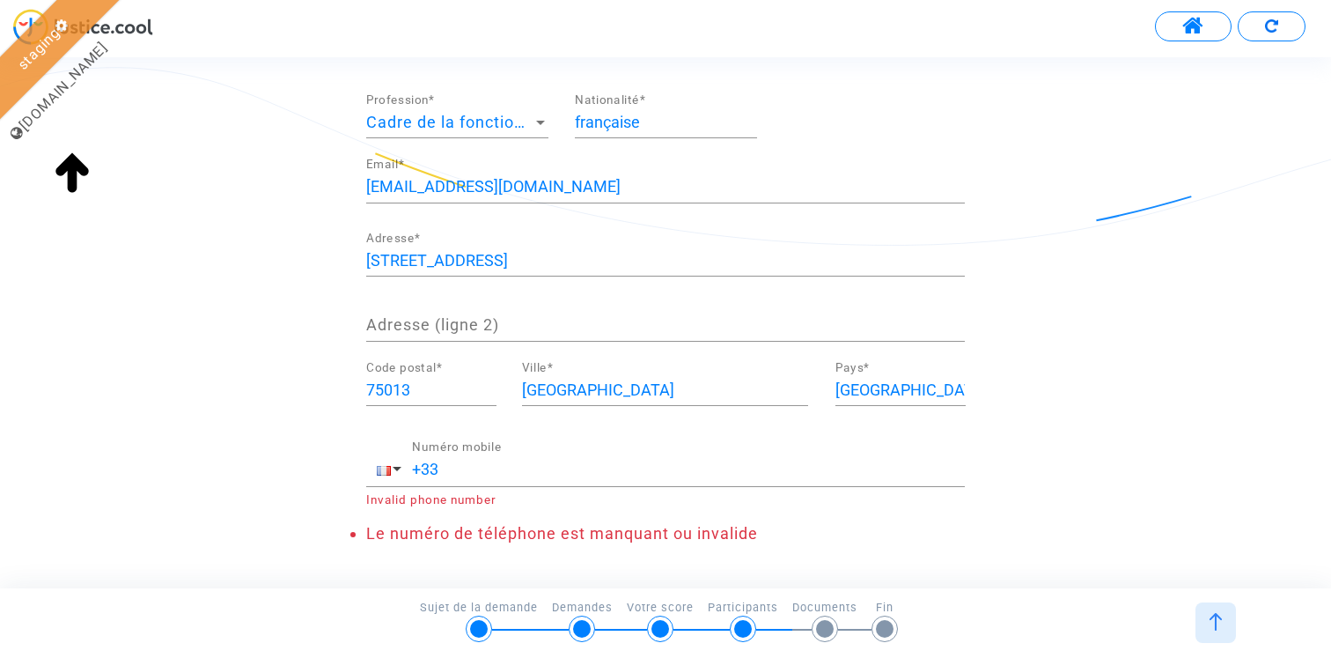
scroll to position [293, 0]
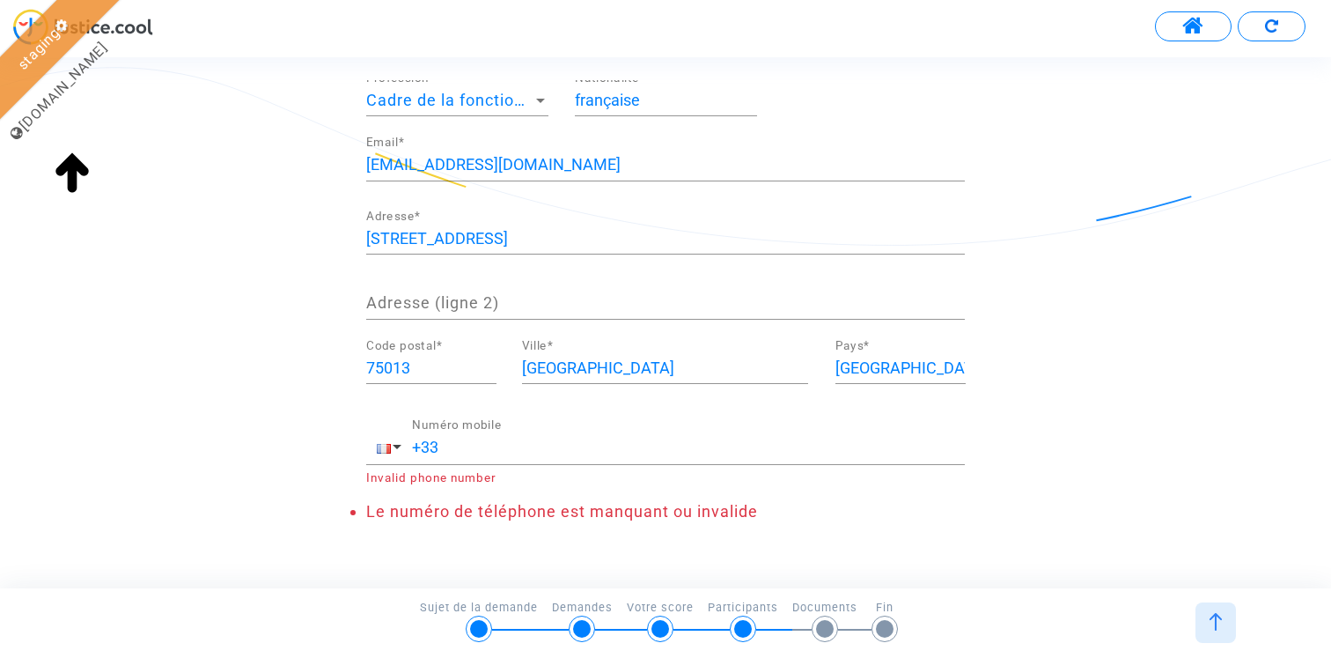
click at [564, 452] on input "+33" at bounding box center [688, 447] width 553 height 18
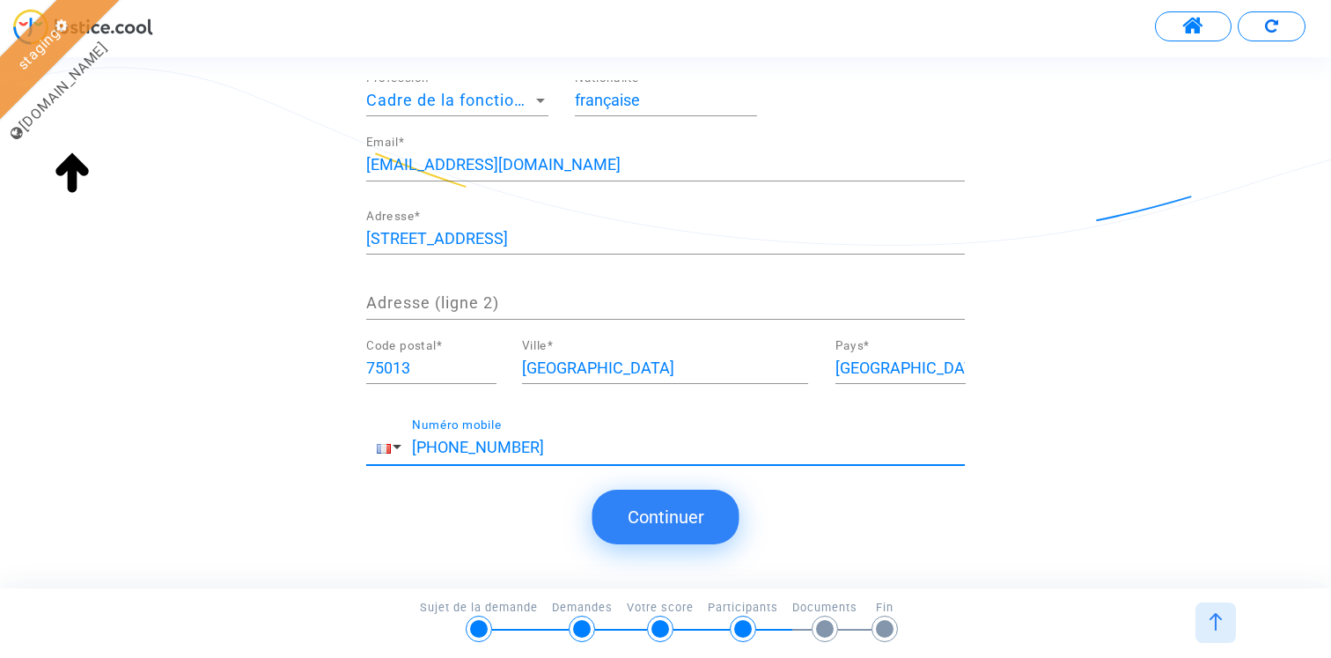
type input "+33 123456789"
click at [705, 516] on button "Continuer" at bounding box center [666, 517] width 147 height 55
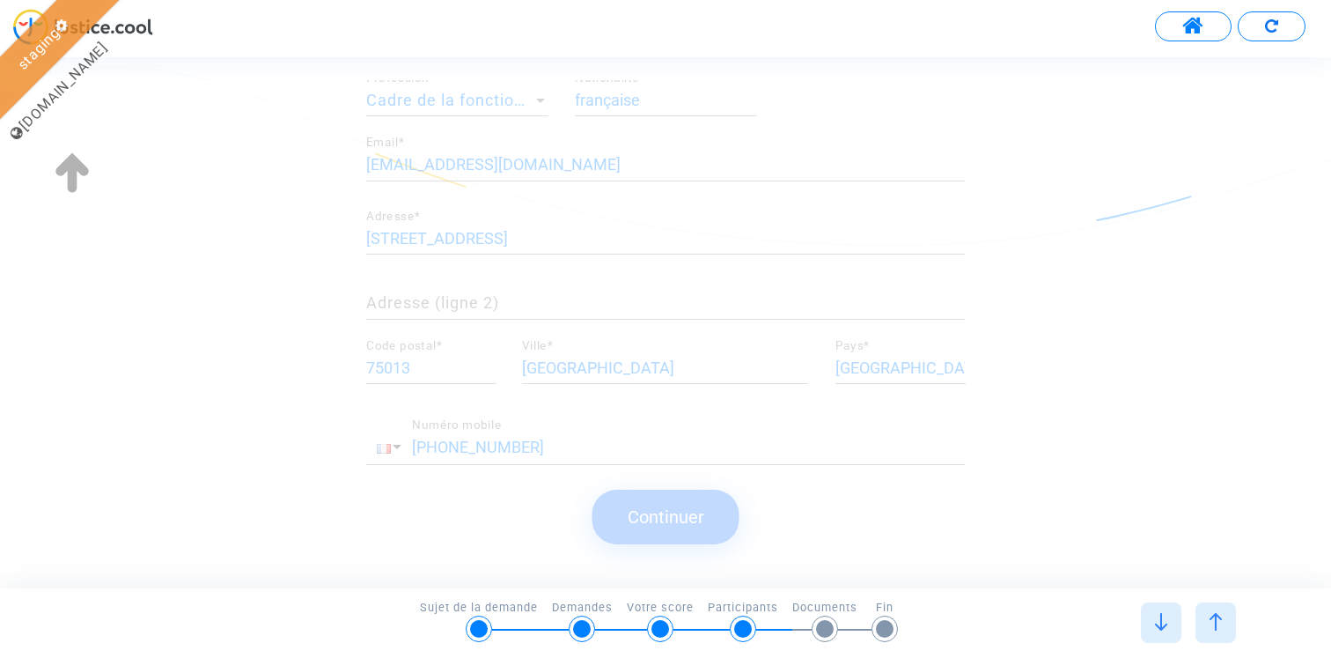
scroll to position [0, 0]
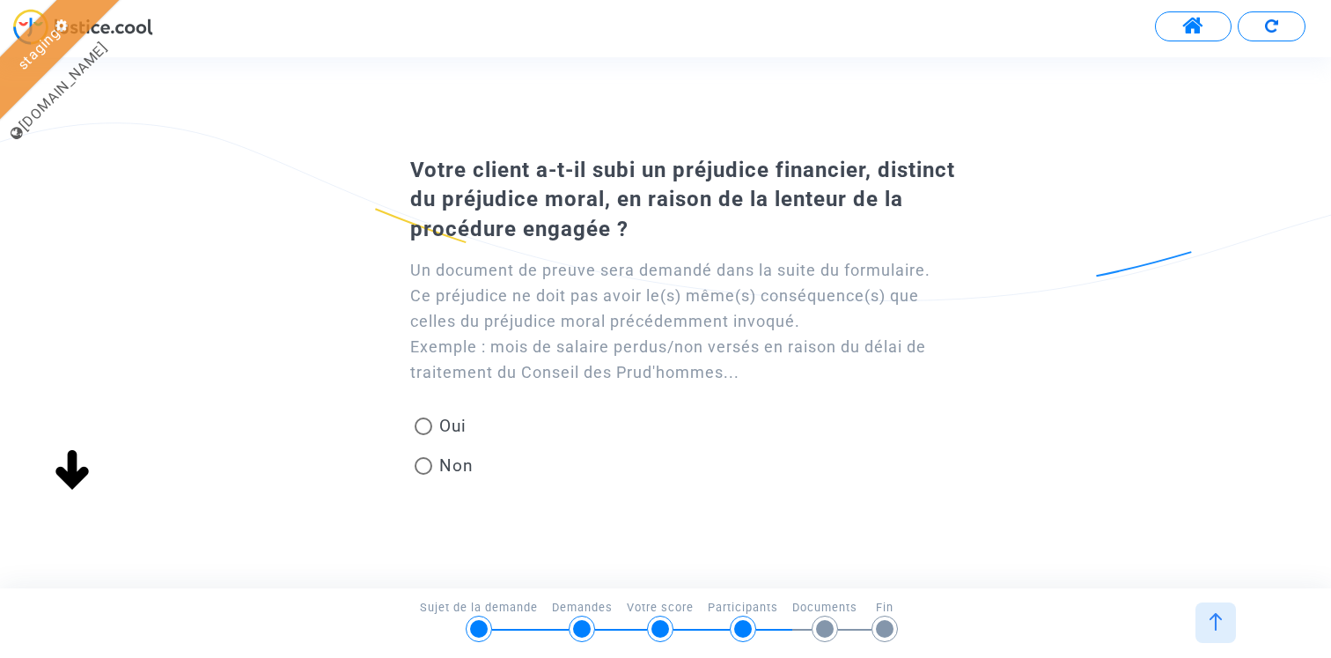
click at [430, 458] on span at bounding box center [424, 466] width 18 height 18
click at [424, 475] on input "Non" at bounding box center [423, 475] width 1 height 1
radio input "true"
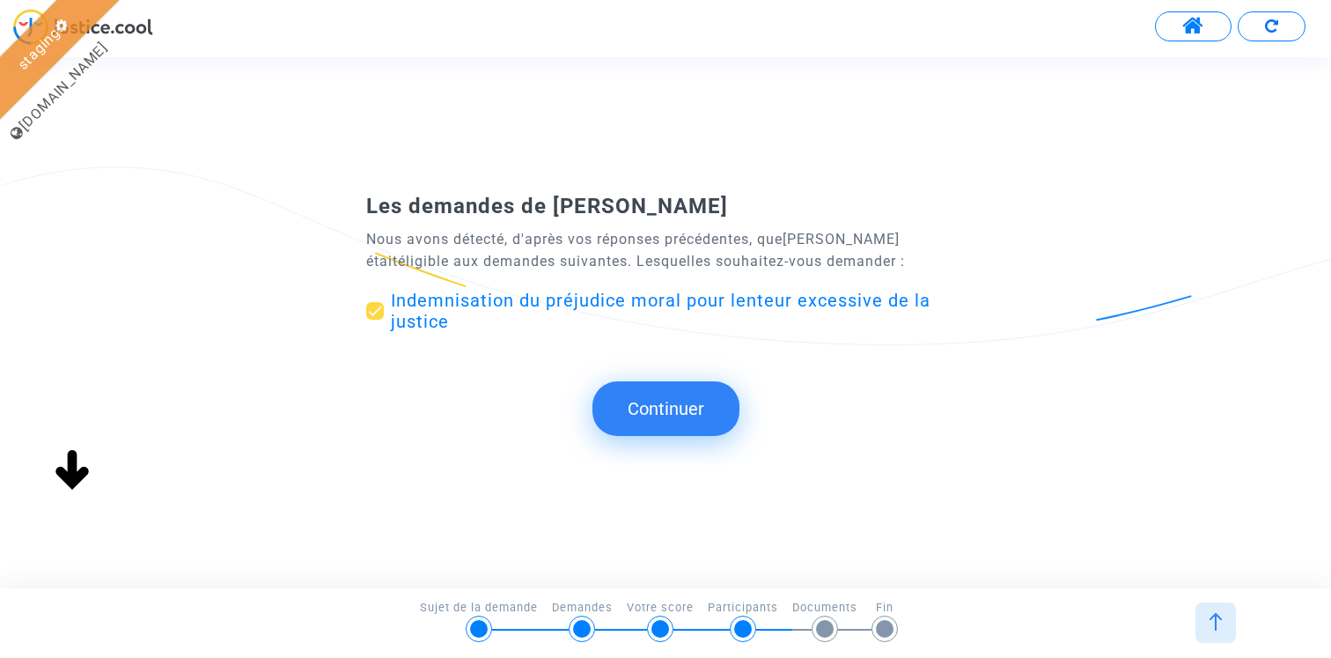
click at [657, 411] on button "Continuer" at bounding box center [666, 408] width 147 height 55
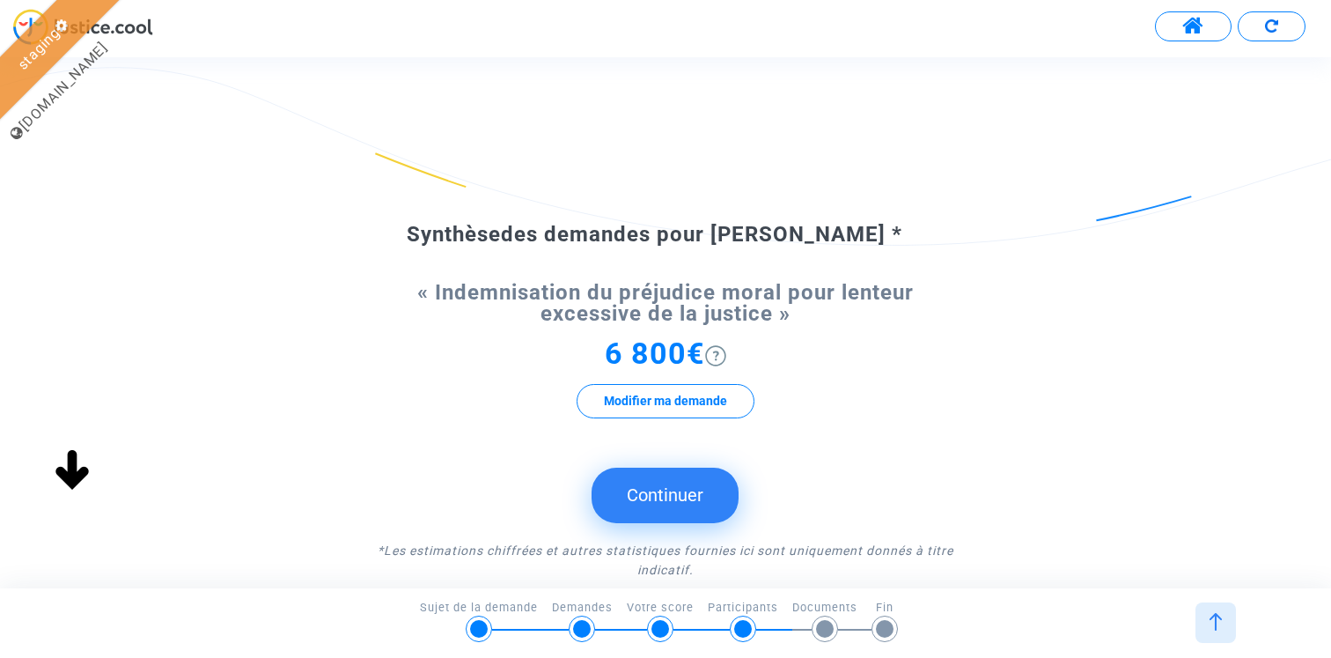
click at [676, 492] on button "Continuer" at bounding box center [665, 495] width 147 height 55
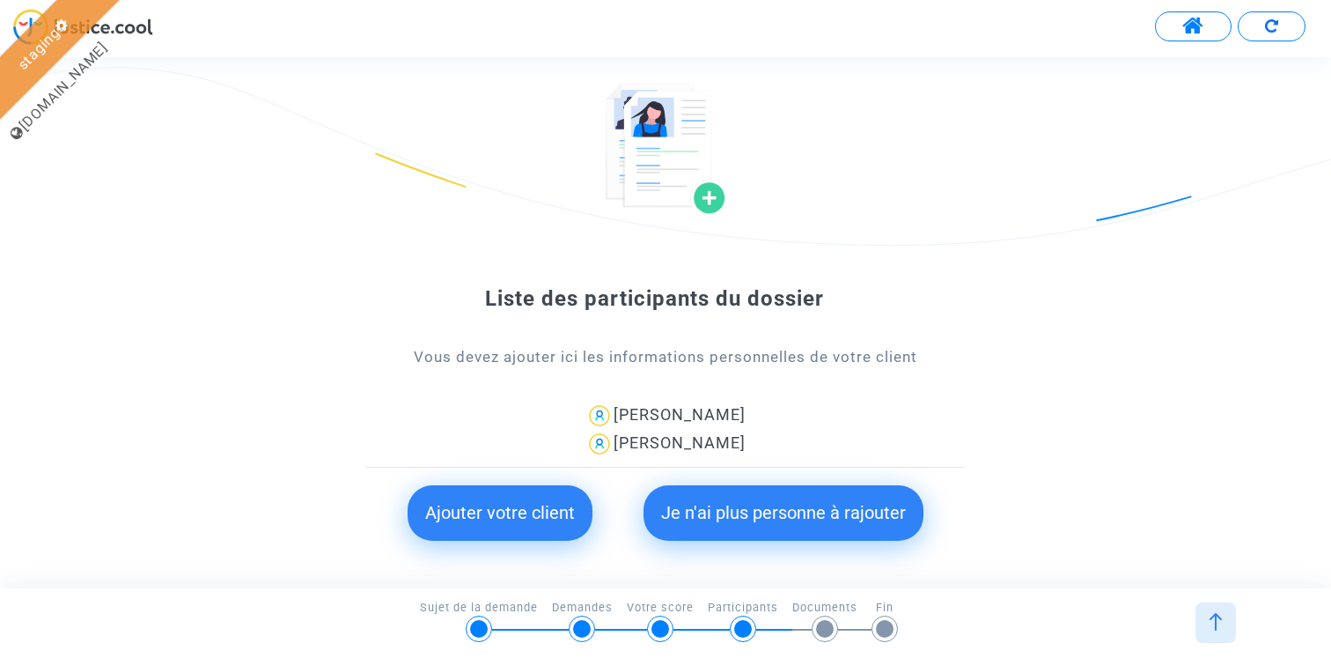
scroll to position [73, 0]
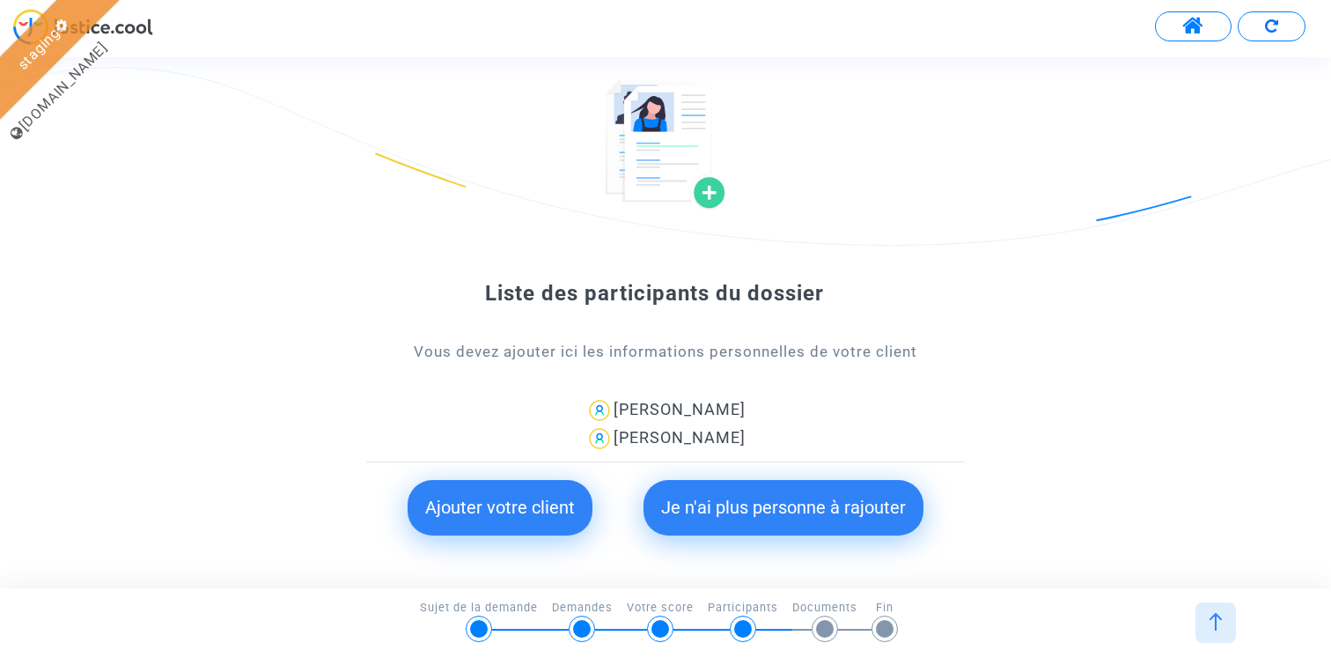
click at [745, 506] on button "Je n'ai plus personne à rajouter" at bounding box center [784, 507] width 280 height 55
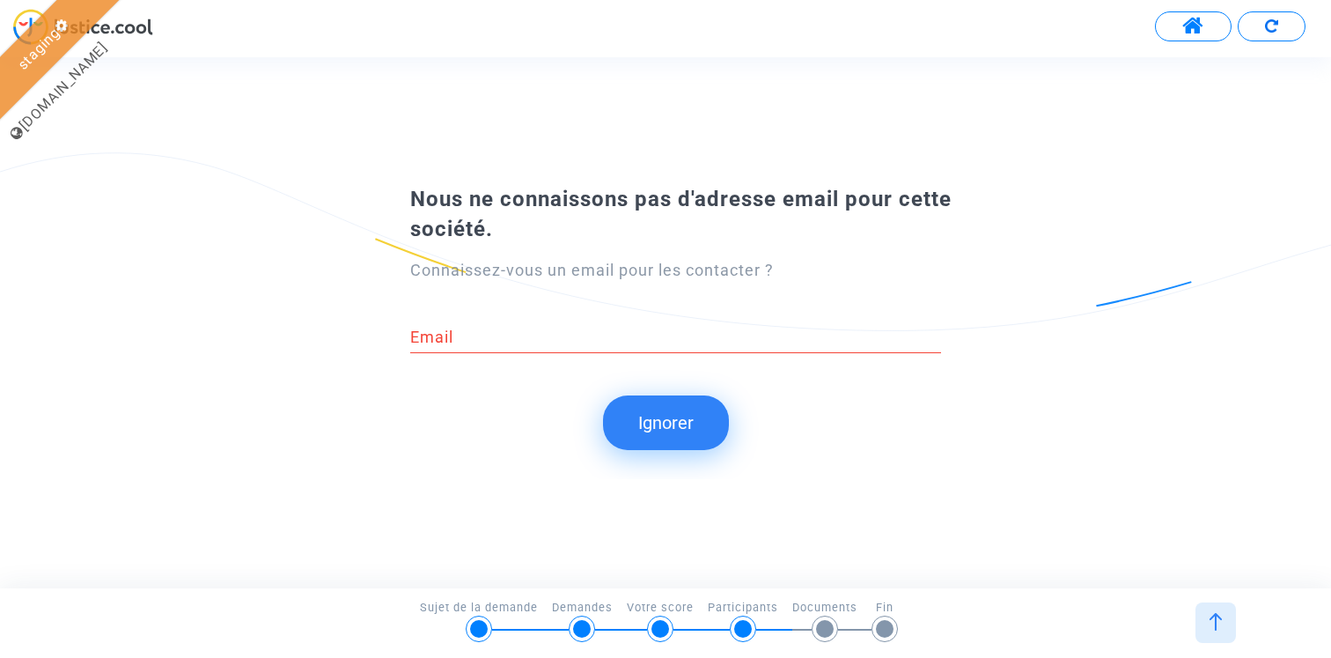
click at [663, 425] on button "Ignorer" at bounding box center [666, 422] width 126 height 55
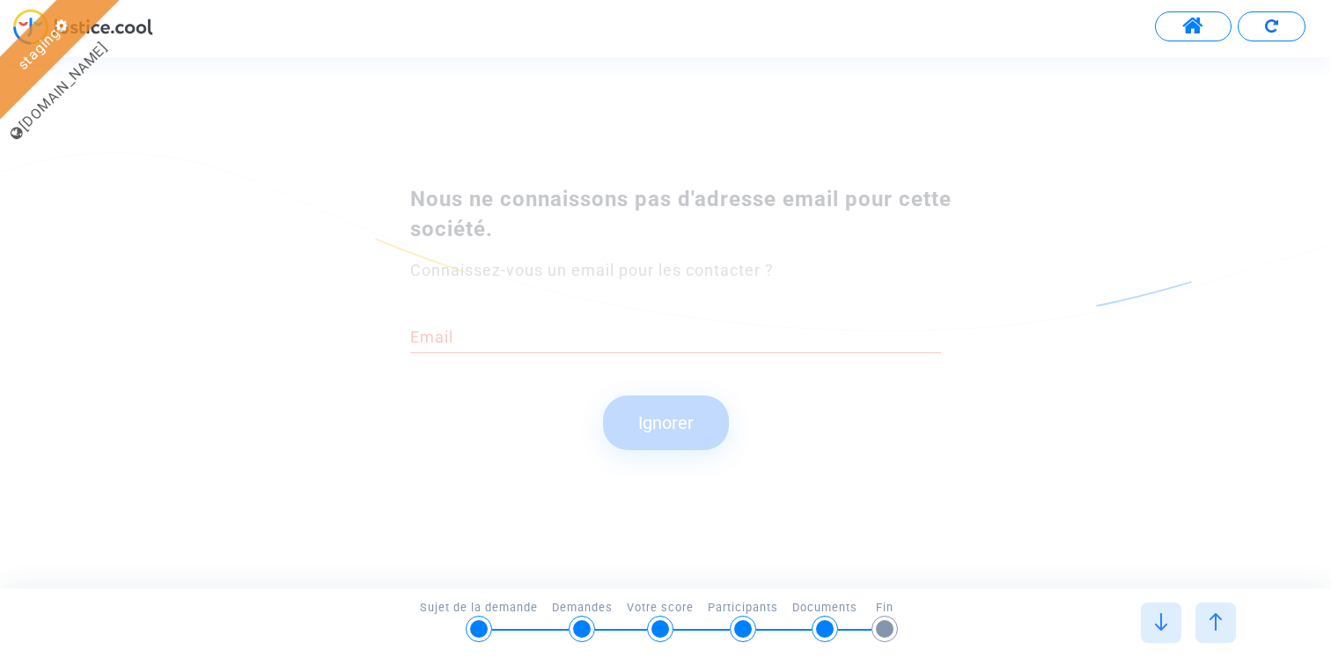
scroll to position [0, 0]
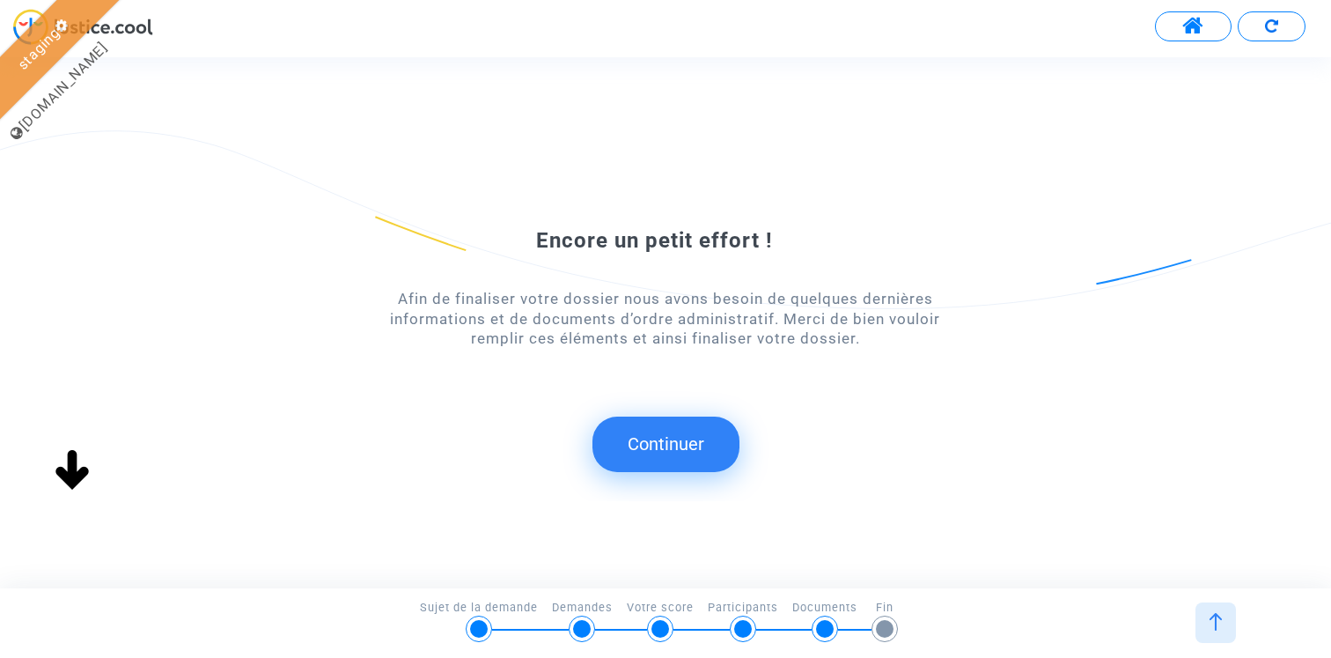
click at [686, 437] on button "Continuer" at bounding box center [666, 443] width 147 height 55
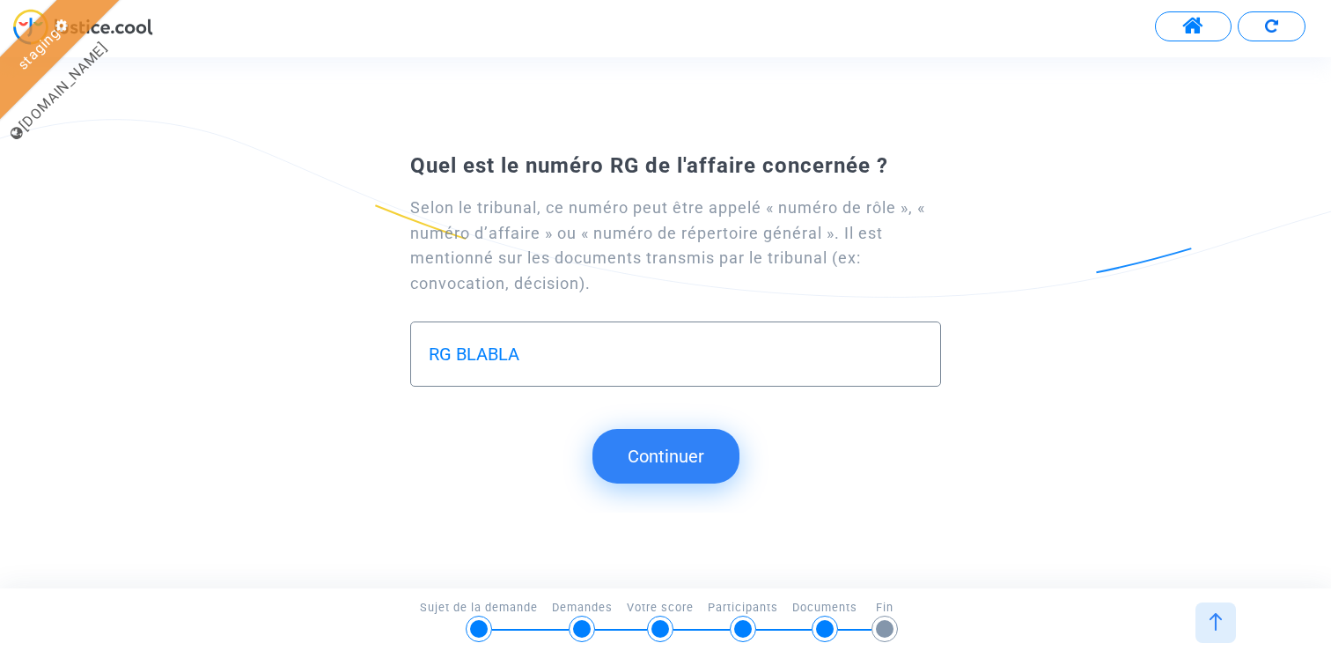
type input "RG BLABLA"
click at [701, 467] on button "Continuer" at bounding box center [666, 456] width 147 height 55
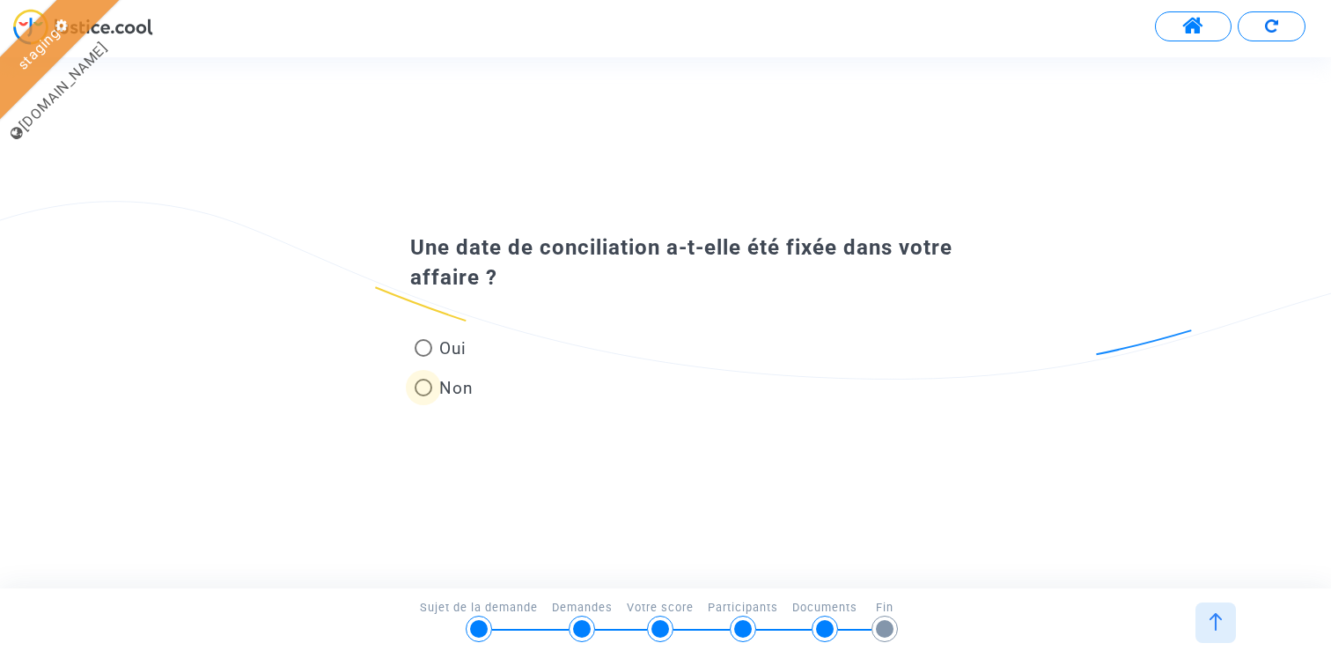
click at [430, 387] on span at bounding box center [424, 388] width 18 height 18
click at [424, 396] on input "Non" at bounding box center [423, 396] width 1 height 1
radio input "true"
click at [424, 392] on span at bounding box center [424, 388] width 18 height 18
click at [424, 396] on input "Non" at bounding box center [423, 396] width 1 height 1
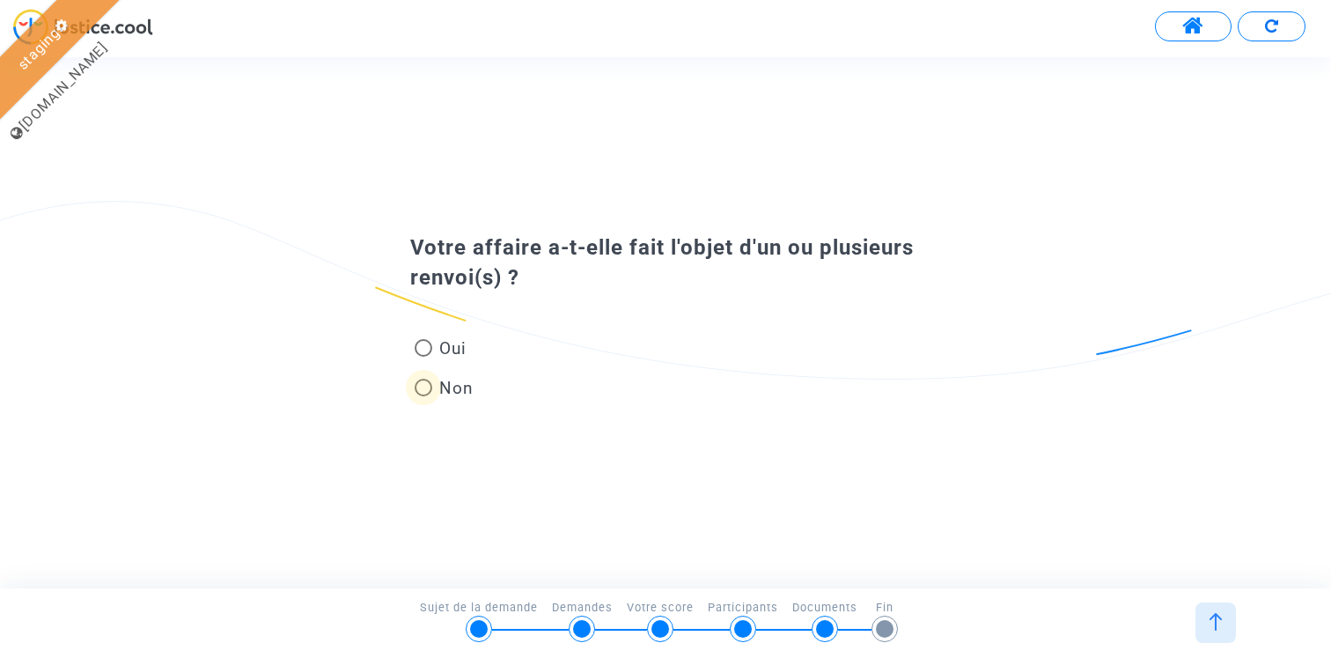
radio input "true"
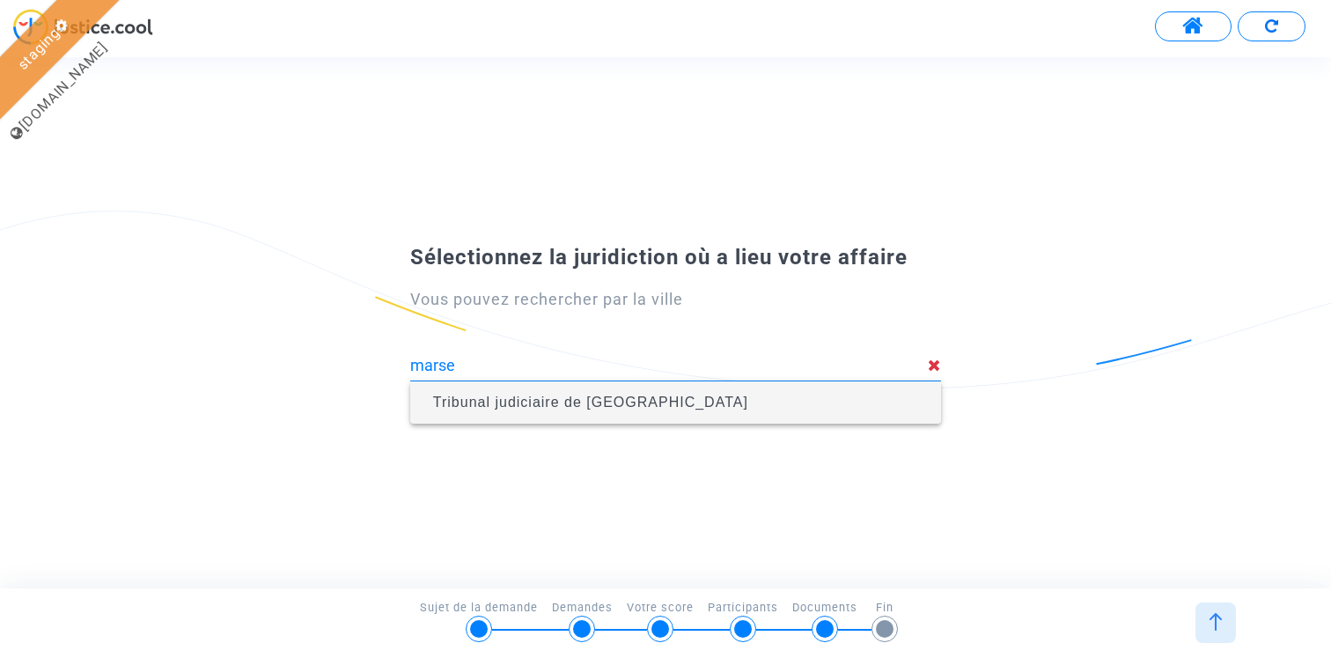
click at [609, 399] on span "Tribunal judiciaire de Marseille" at bounding box center [590, 401] width 315 height 15
type input "Tribunal judiciaire de Marseille"
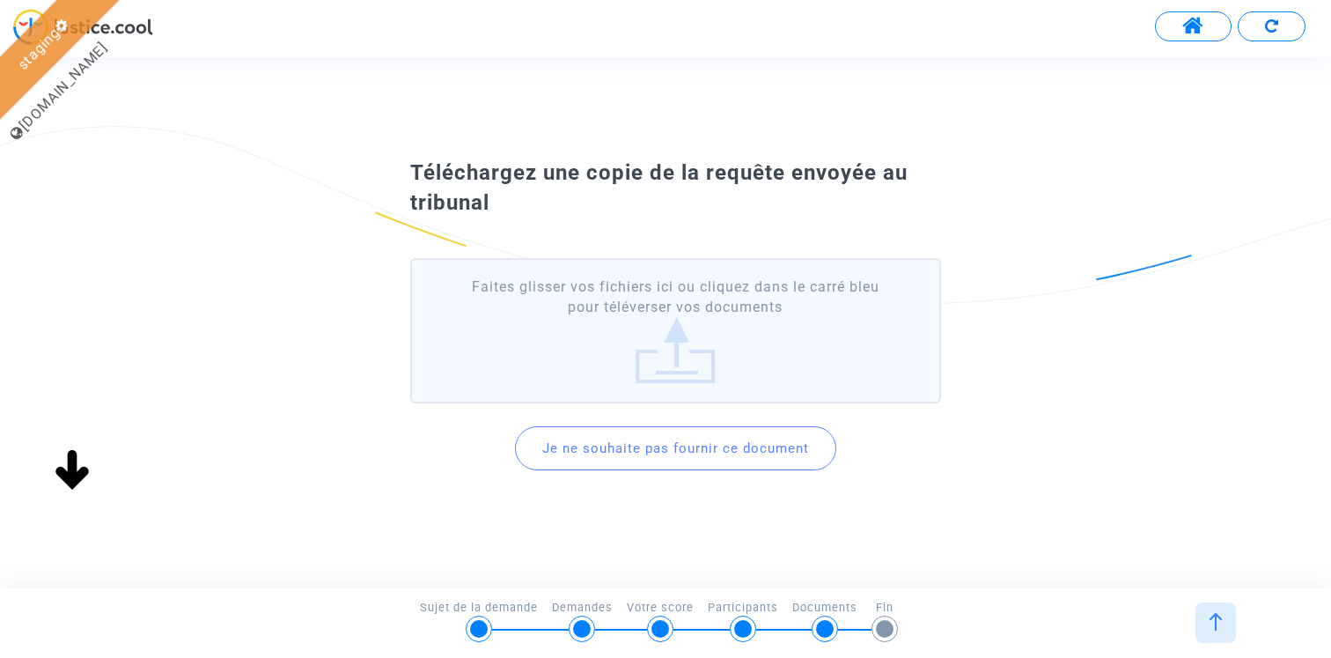
click at [671, 453] on button "Je ne souhaite pas fournir ce document" at bounding box center [675, 448] width 321 height 44
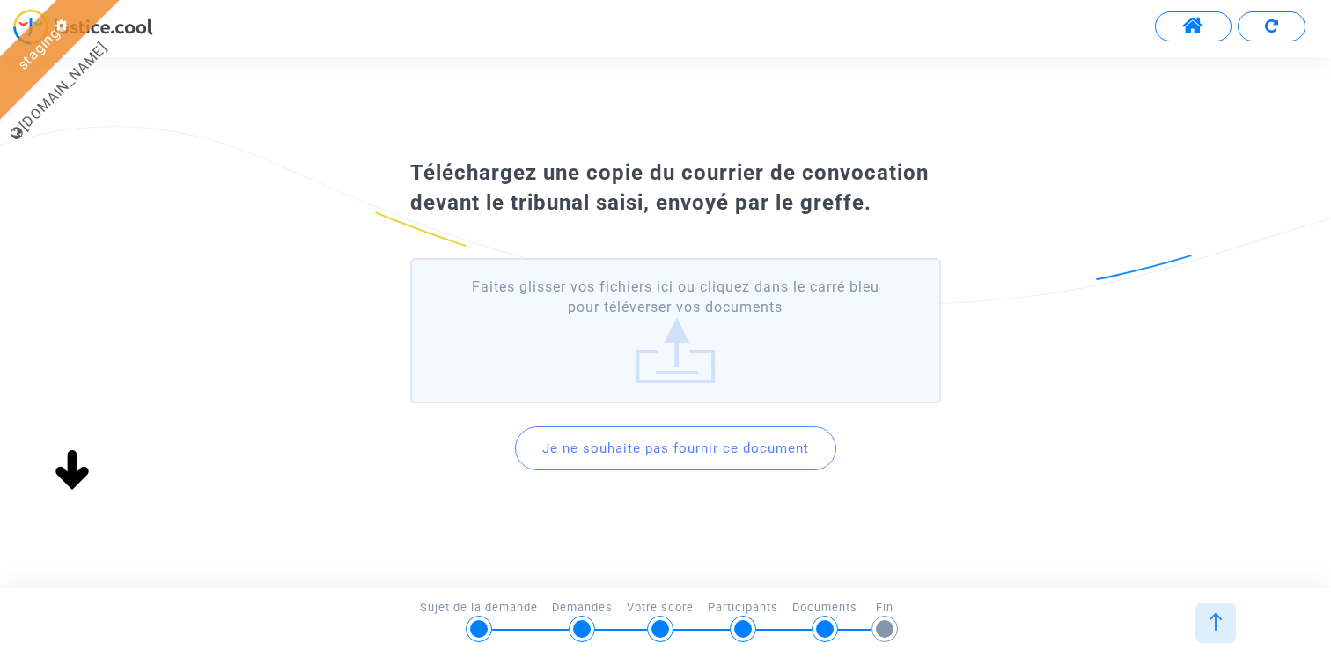
click at [671, 449] on button "Je ne souhaite pas fournir ce document" at bounding box center [675, 448] width 321 height 44
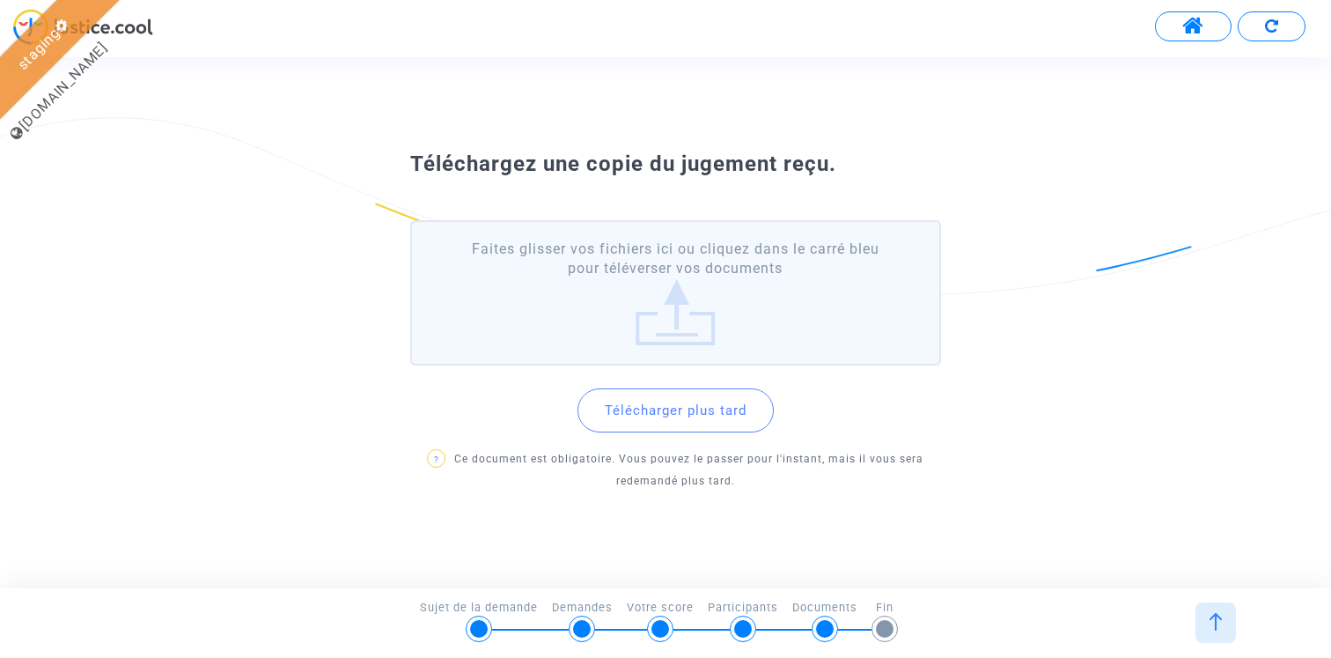
click at [689, 416] on button "Télécharger plus tard" at bounding box center [676, 410] width 196 height 44
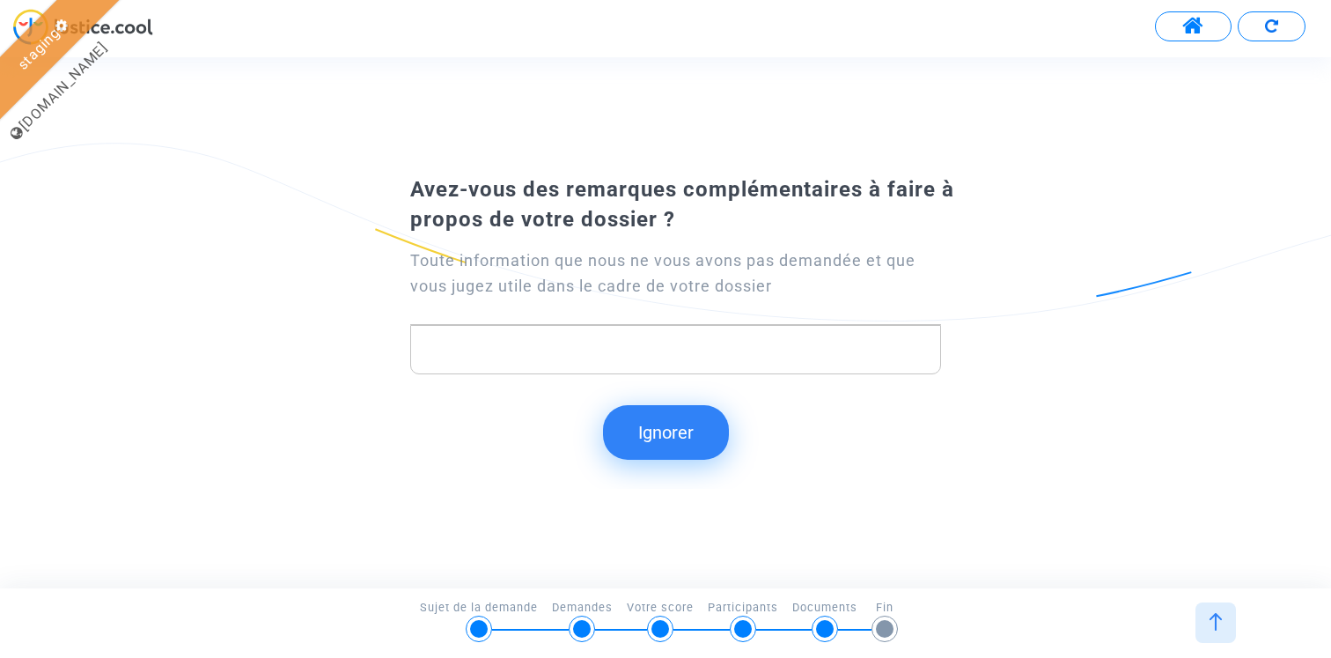
click at [674, 426] on button "Ignorer" at bounding box center [666, 432] width 126 height 55
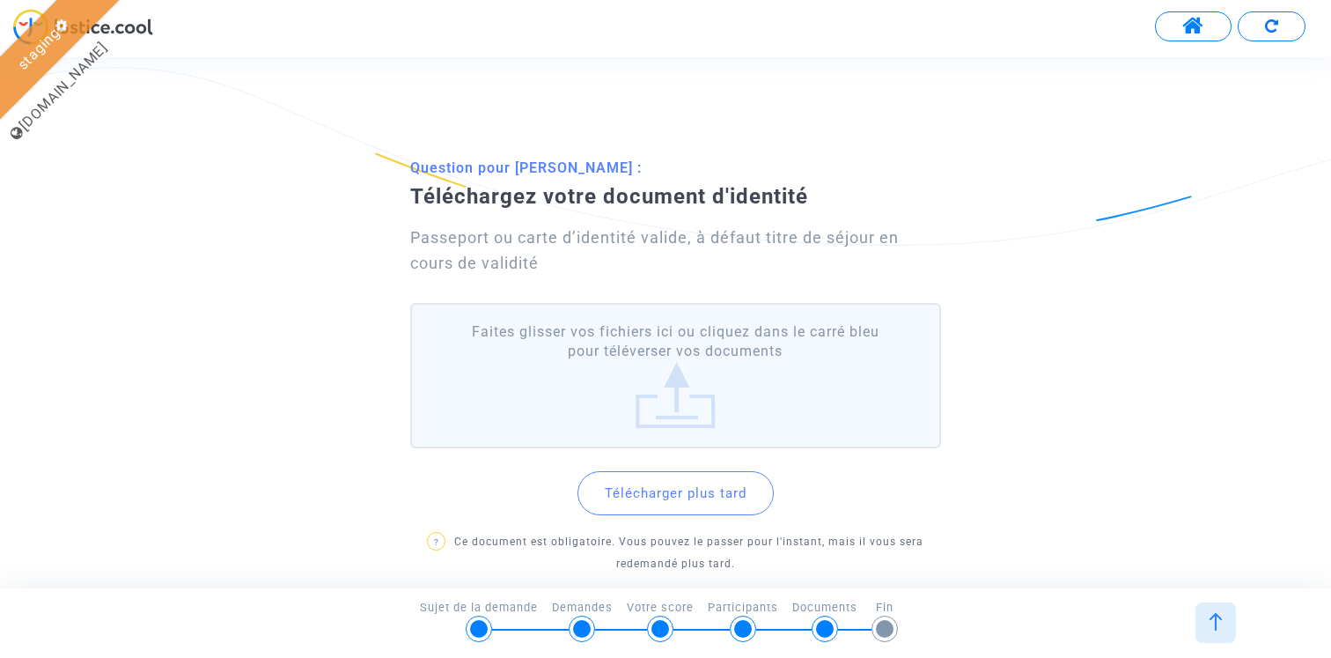
click at [656, 490] on button "Télécharger plus tard" at bounding box center [676, 493] width 196 height 44
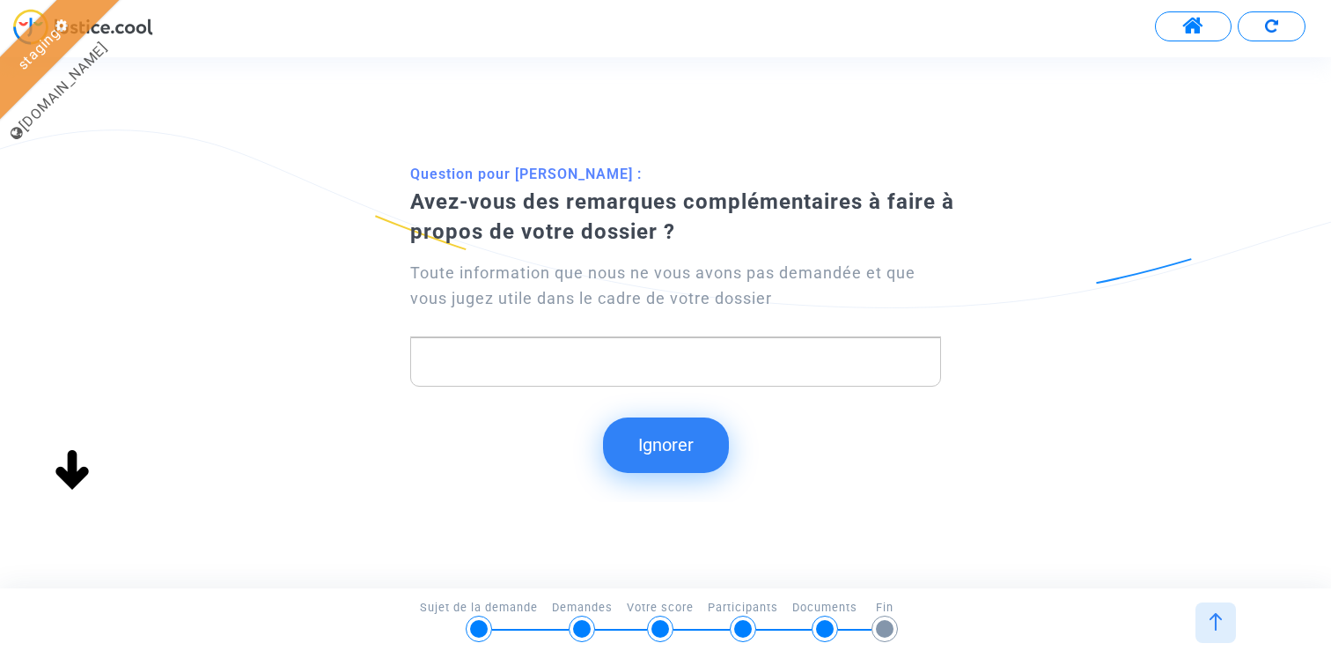
click at [677, 453] on button "Ignorer" at bounding box center [666, 444] width 126 height 55
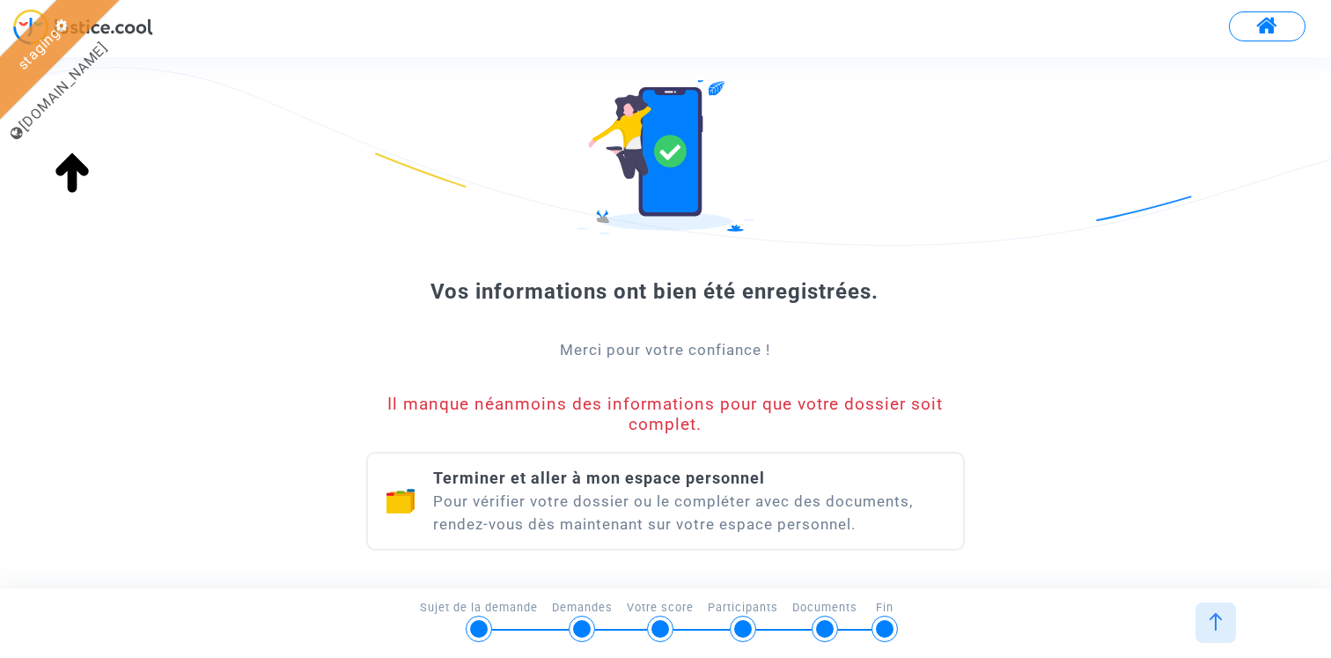
scroll to position [120, 0]
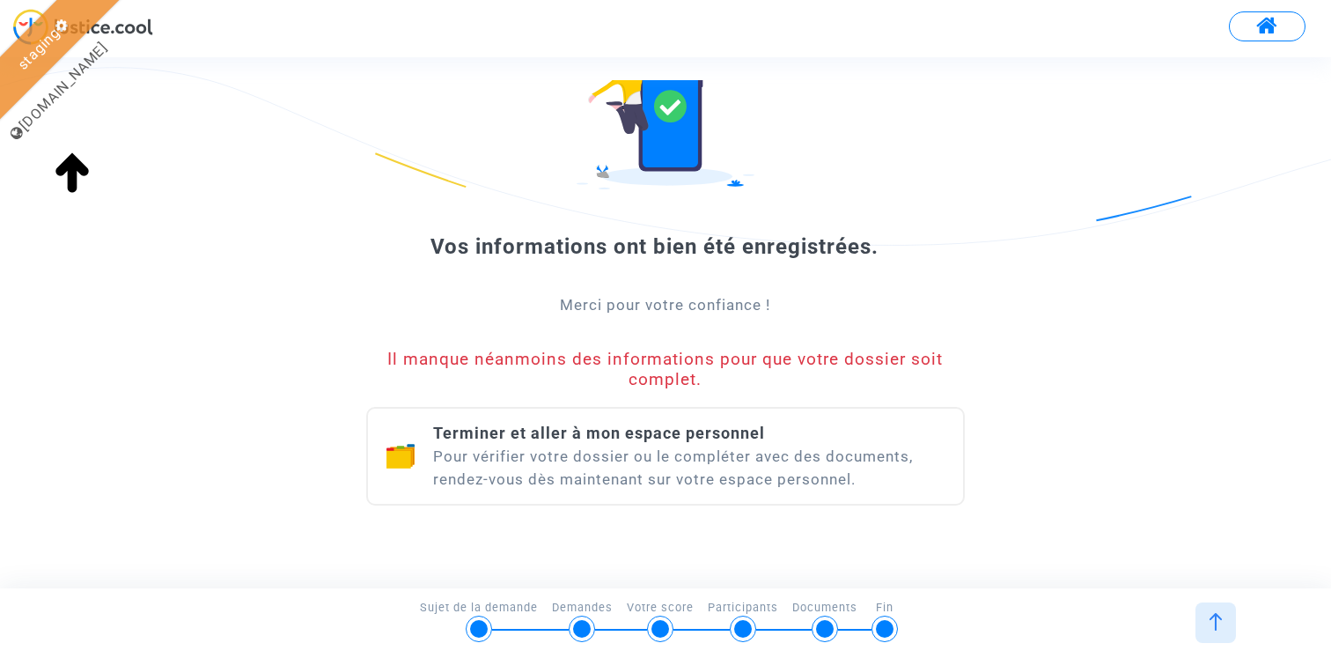
click at [688, 445] on div "Terminer et aller à mon espace personnel Pour vérifier votre dossier ou le comp…" at bounding box center [689, 456] width 512 height 69
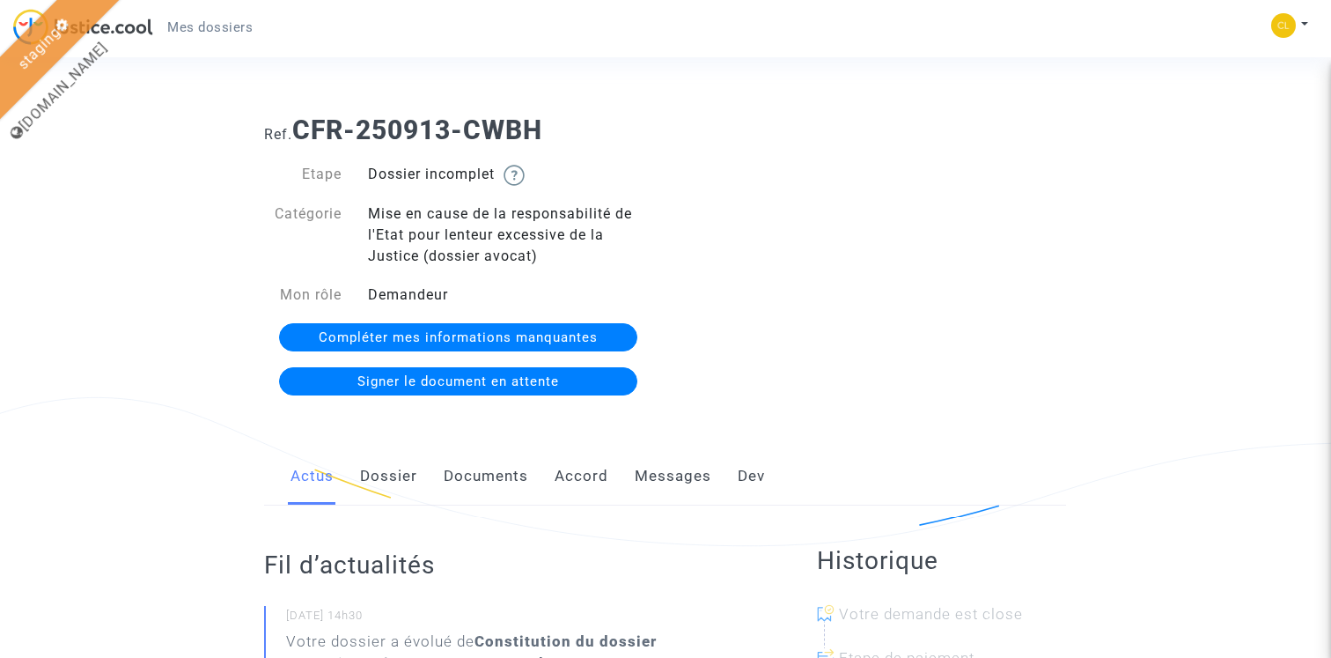
click at [461, 472] on link "Documents" at bounding box center [486, 476] width 85 height 58
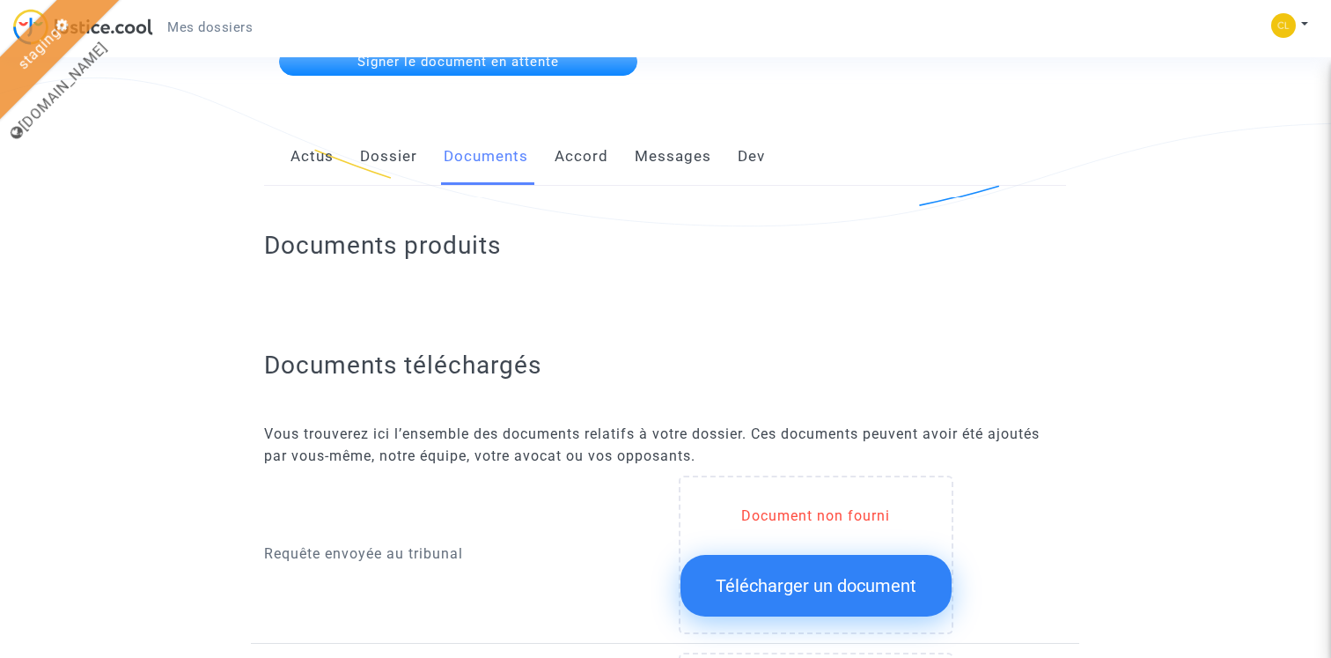
scroll to position [297, 0]
